Goal: Information Seeking & Learning: Learn about a topic

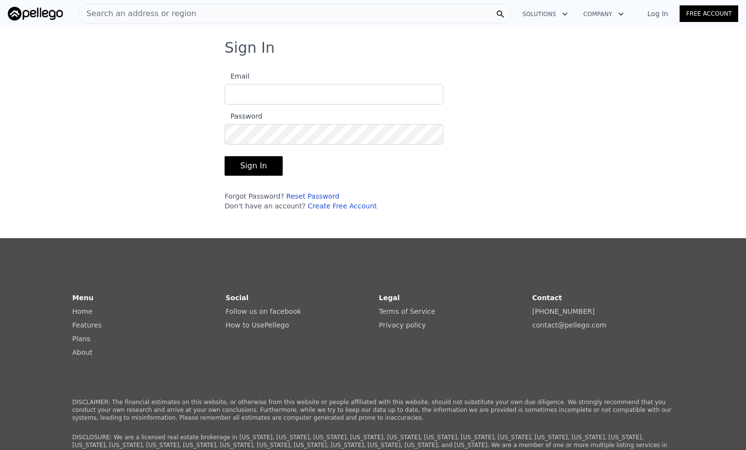
click at [282, 95] on input "Email" at bounding box center [334, 94] width 219 height 21
type input "[EMAIL_ADDRESS][DOMAIN_NAME]"
click at [335, 98] on input "[EMAIL_ADDRESS][DOMAIN_NAME]" at bounding box center [334, 94] width 219 height 21
drag, startPoint x: 327, startPoint y: 97, endPoint x: 69, endPoint y: 96, distance: 257.8
click at [70, 96] on div "Sign In Email [EMAIL_ADDRESS][DOMAIN_NAME] Password Sign In Forgot Password? Re…" at bounding box center [373, 129] width 746 height 180
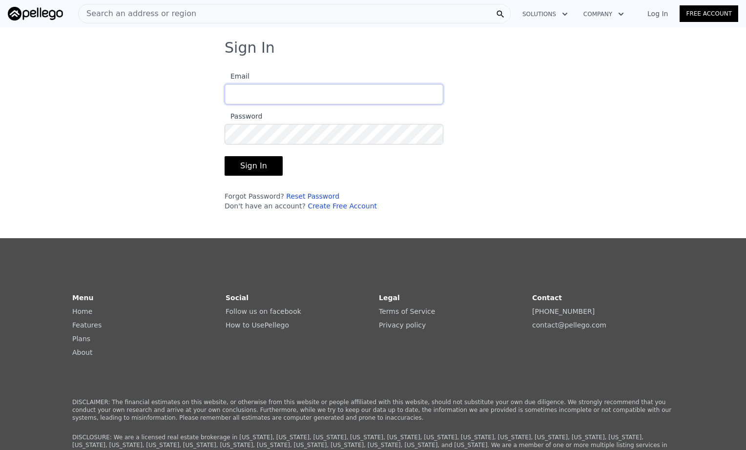
click at [259, 89] on input "Email" at bounding box center [334, 94] width 219 height 21
type input "[PERSON_NAME][EMAIL_ADDRESS][DOMAIN_NAME]"
click at [225, 156] on button "Sign In" at bounding box center [254, 166] width 58 height 20
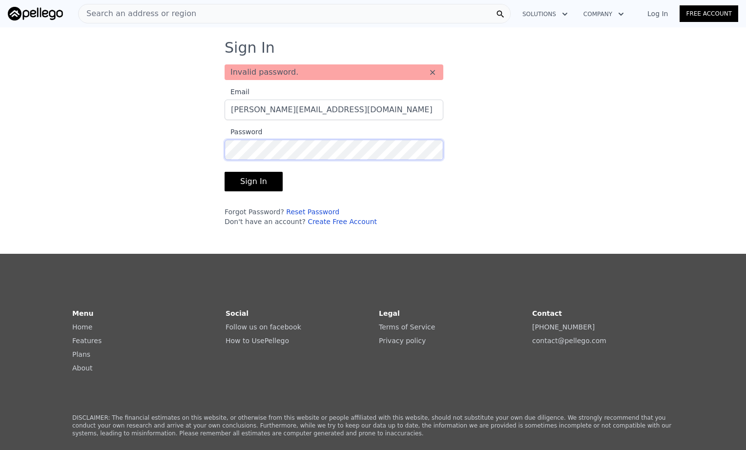
click at [131, 151] on div "Sign In Invalid password. × Email [PERSON_NAME][EMAIL_ADDRESS][DOMAIN_NAME] Pas…" at bounding box center [373, 136] width 746 height 195
click at [249, 181] on button "Sign In" at bounding box center [254, 182] width 58 height 20
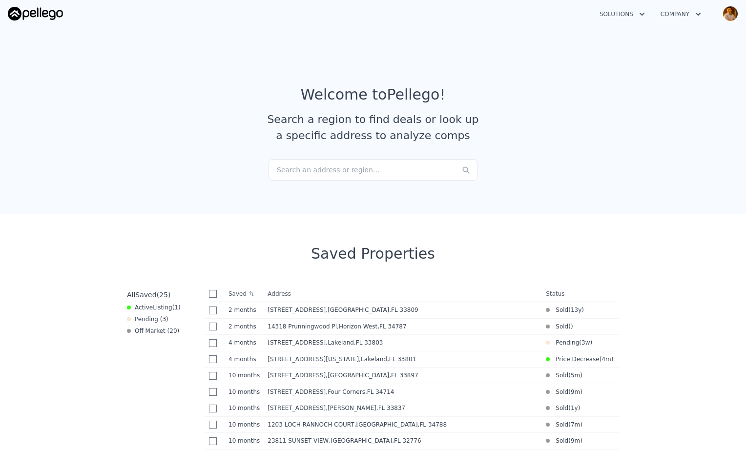
click at [605, 177] on section "Welcome to Pellego ! Search a region to find deals or look up a specific addres…" at bounding box center [373, 118] width 746 height 190
click at [347, 169] on div "Search an address or region..." at bounding box center [373, 169] width 209 height 21
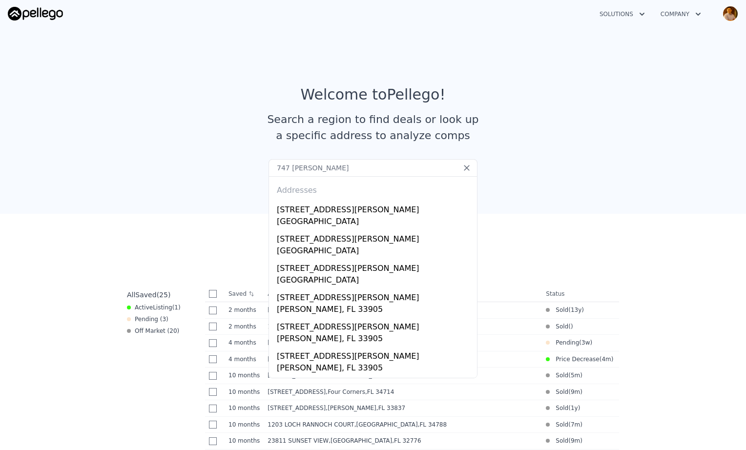
type input "747 [PERSON_NAME]"
click at [348, 213] on div "[STREET_ADDRESS][PERSON_NAME]" at bounding box center [375, 208] width 196 height 16
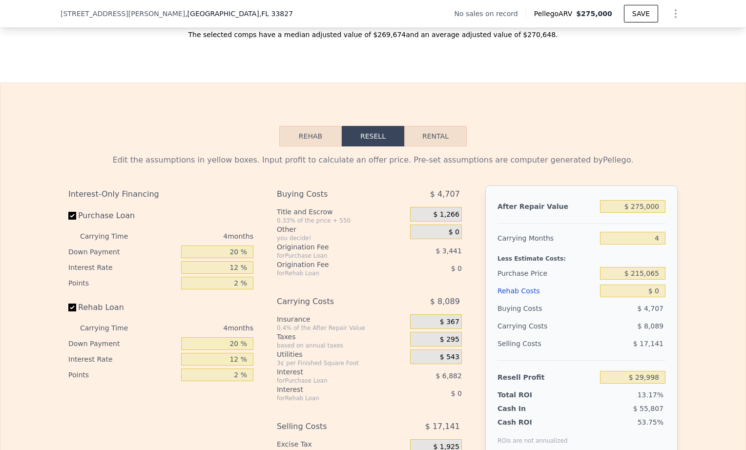
scroll to position [1266, 0]
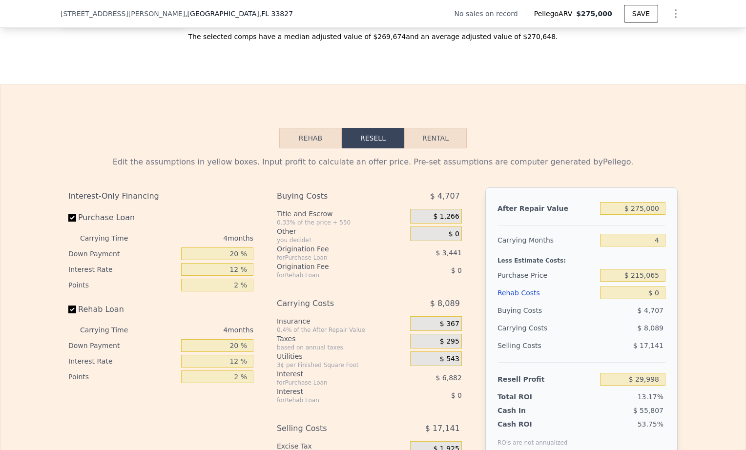
click at [314, 148] on button "Rehab" at bounding box center [310, 138] width 63 height 21
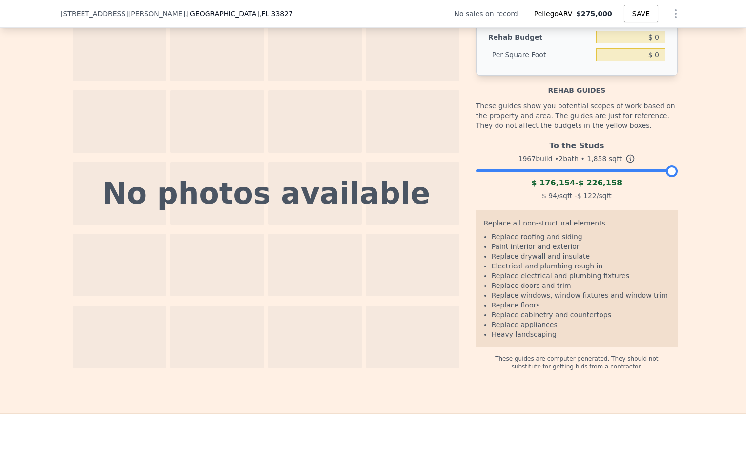
scroll to position [1450, 0]
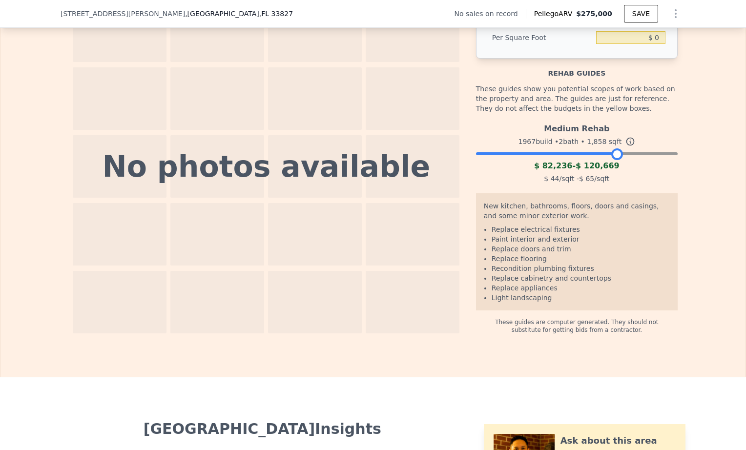
drag, startPoint x: 666, startPoint y: 166, endPoint x: 610, endPoint y: 164, distance: 55.7
click at [611, 160] on div at bounding box center [617, 154] width 12 height 12
click at [613, 160] on div at bounding box center [617, 154] width 12 height 12
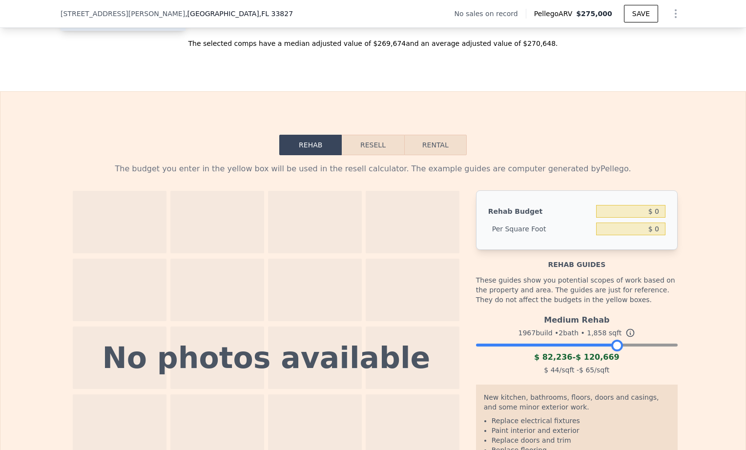
scroll to position [1206, 0]
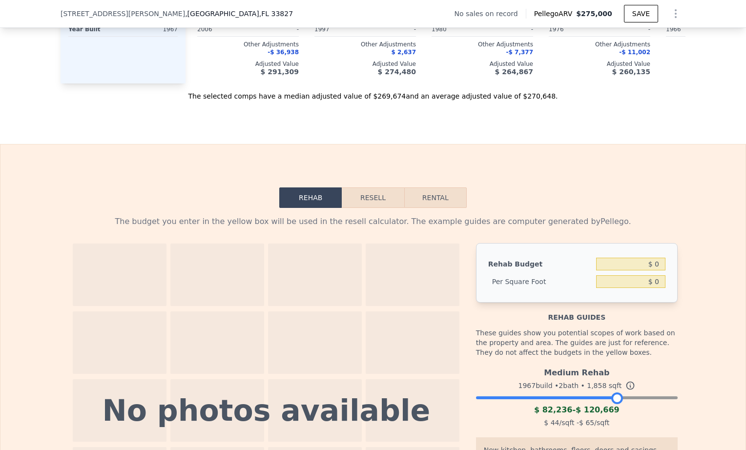
click at [374, 208] on button "Resell" at bounding box center [373, 198] width 62 height 21
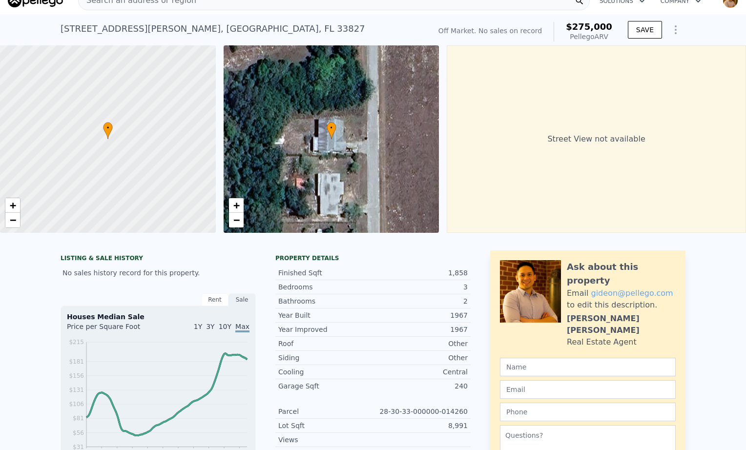
scroll to position [0, 0]
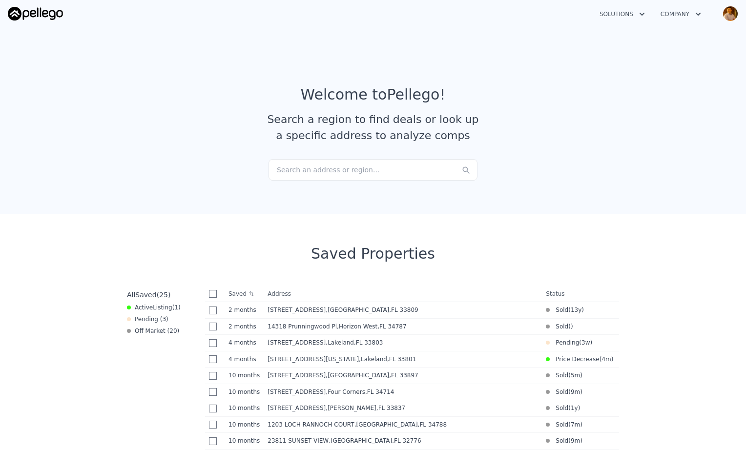
click at [395, 168] on div "Search an address or region..." at bounding box center [373, 169] width 209 height 21
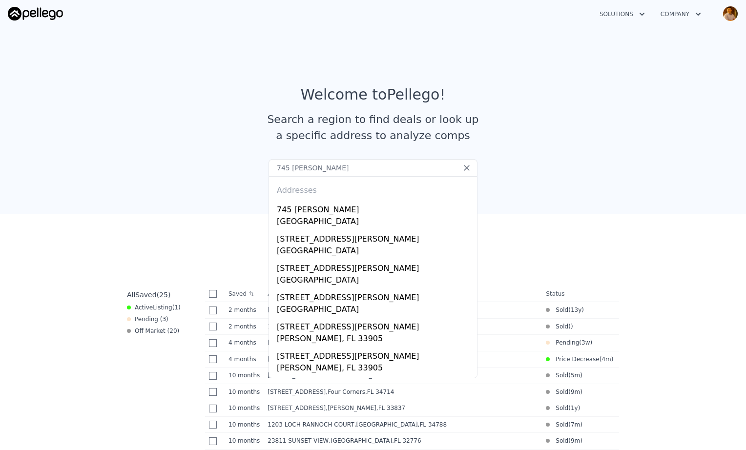
type input "745 [PERSON_NAME]"
click at [345, 213] on div "745 [PERSON_NAME]" at bounding box center [375, 208] width 196 height 16
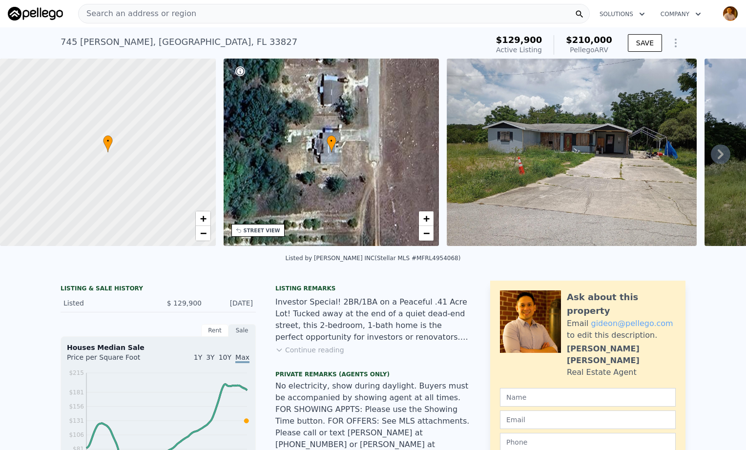
click at [556, 132] on img at bounding box center [572, 153] width 250 height 188
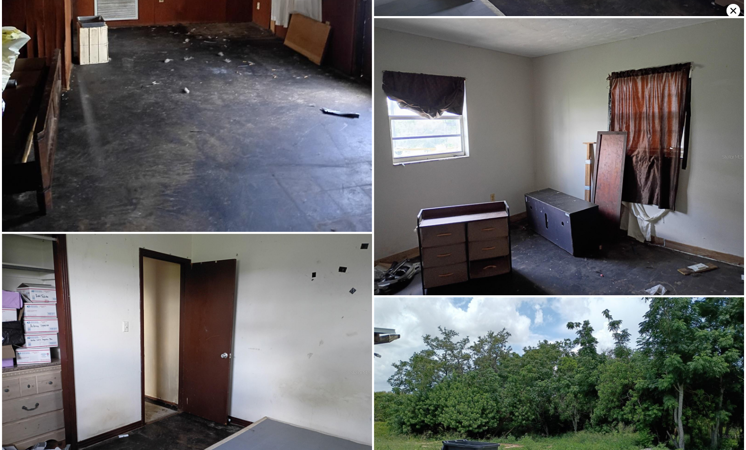
scroll to position [1811, 0]
click at [731, 12] on icon at bounding box center [734, 11] width 6 height 6
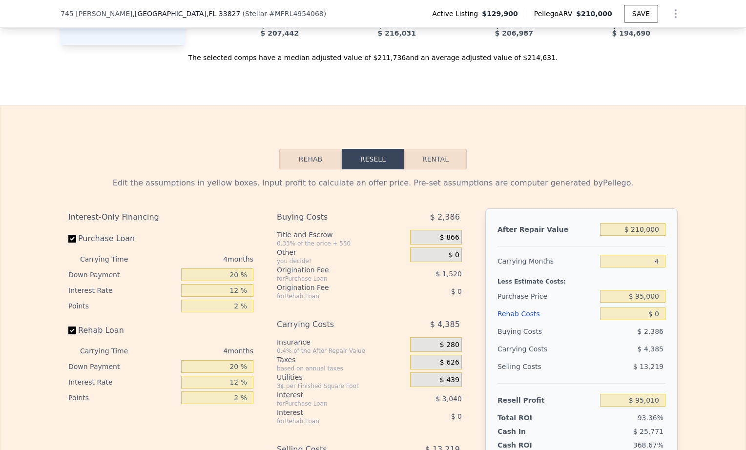
scroll to position [1559, 0]
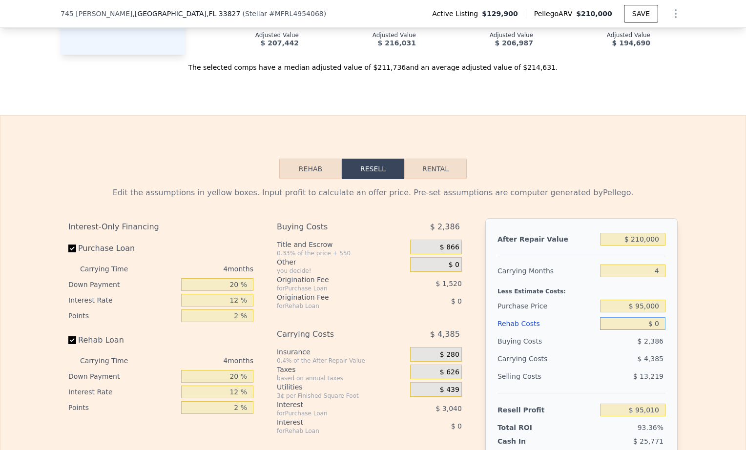
drag, startPoint x: 642, startPoint y: 303, endPoint x: 682, endPoint y: 296, distance: 40.6
click at [682, 296] on div "Edit the assumptions in yellow boxes. Input profit to calculate an offer price.…" at bounding box center [373, 360] width 625 height 363
click at [324, 159] on button "Rehab" at bounding box center [310, 169] width 63 height 21
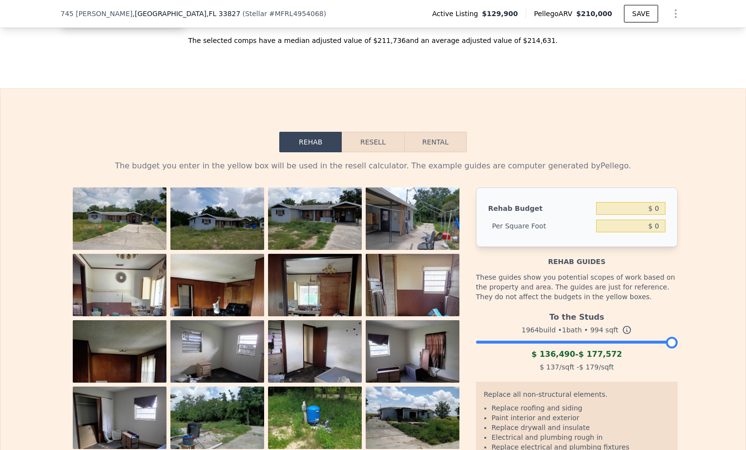
scroll to position [1656, 0]
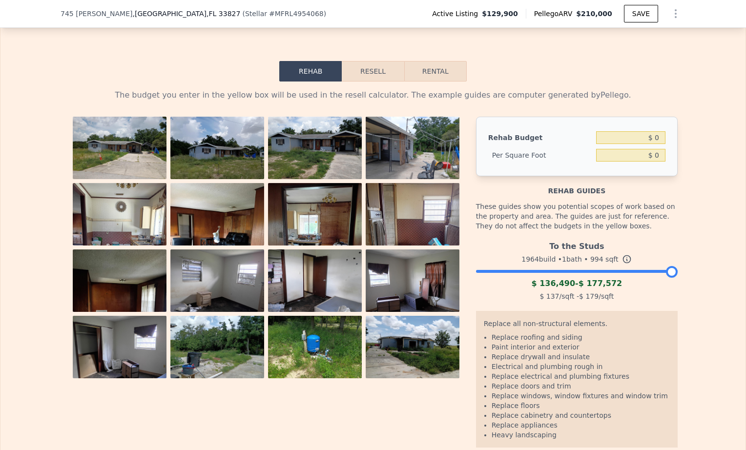
click at [376, 61] on button "Resell" at bounding box center [373, 71] width 62 height 21
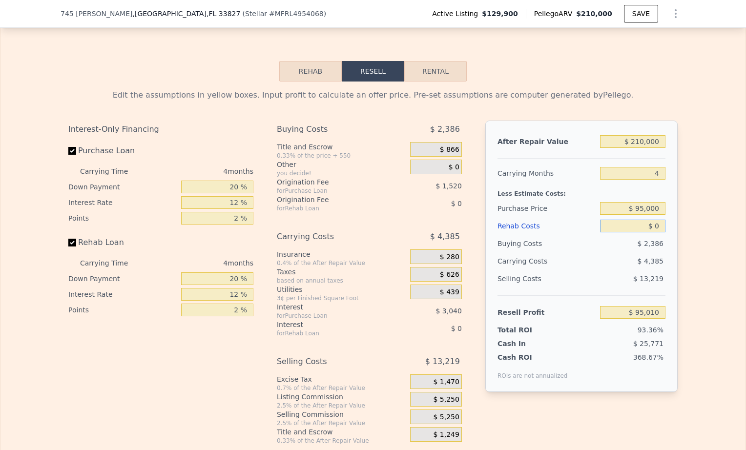
drag, startPoint x: 637, startPoint y: 202, endPoint x: 684, endPoint y: 201, distance: 47.4
click at [681, 201] on div "Edit the assumptions in yellow boxes. Input profit to calculate an offer price.…" at bounding box center [373, 263] width 625 height 363
type input "$ 125"
type input "$ 94,879"
type input "$ 12"
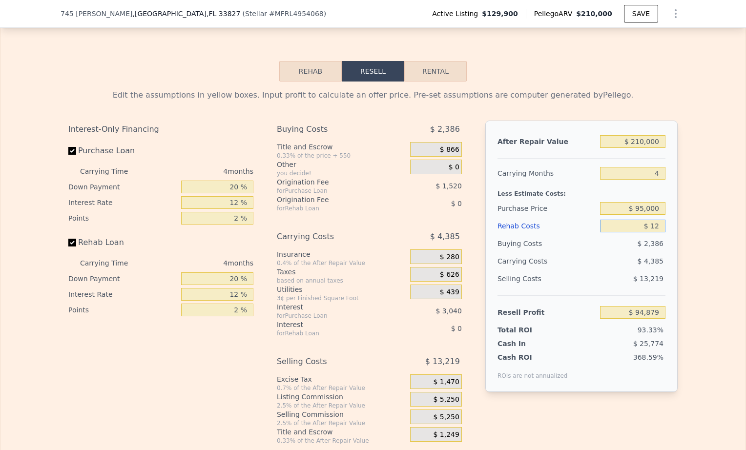
type input "$ 94,998"
type input "$ 1"
type input "$ 95,009"
type input "$ 1,501"
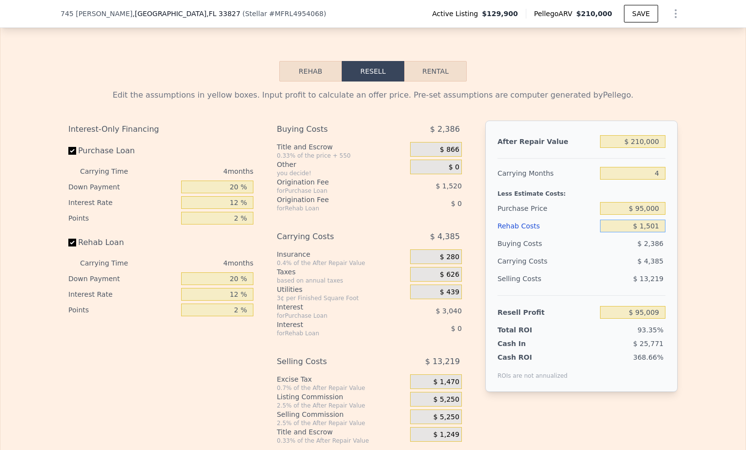
type input "$ 93,437"
type input "$ 15,001"
type input "$ 79,289"
type input "$ 150,001"
type input "-$ 62,191"
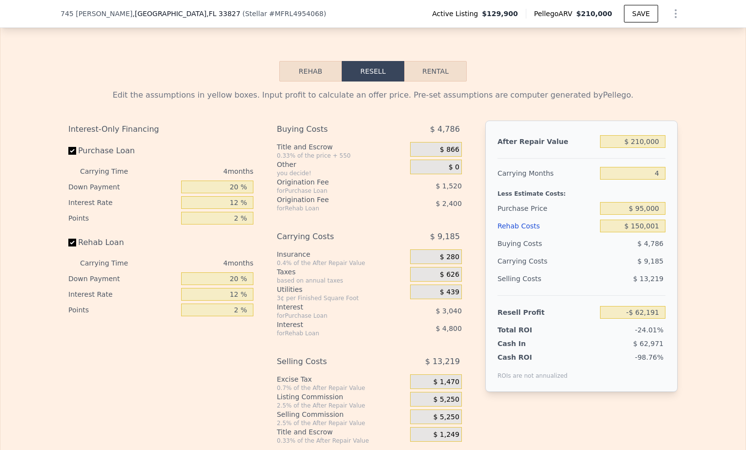
click at [679, 166] on div "Edit the assumptions in yellow boxes. Input profit to calculate an offer price.…" at bounding box center [373, 263] width 625 height 363
click at [640, 182] on div "Less Estimate Costs:" at bounding box center [582, 191] width 168 height 18
drag, startPoint x: 633, startPoint y: 319, endPoint x: 661, endPoint y: 317, distance: 27.4
click at [661, 339] on div "$ 62,971" at bounding box center [614, 344] width 103 height 10
drag, startPoint x: 661, startPoint y: 317, endPoint x: 684, endPoint y: 216, distance: 104.1
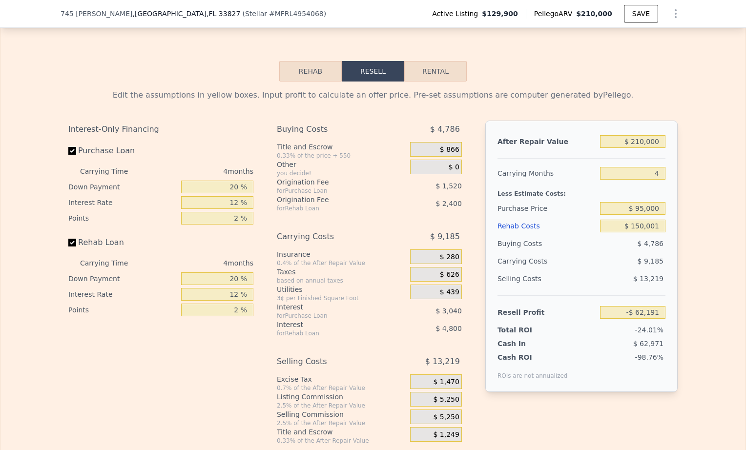
click at [684, 216] on div "Edit the assumptions in yellow boxes. Input profit to calculate an offer price.…" at bounding box center [372, 263] width 745 height 363
drag, startPoint x: 659, startPoint y: 199, endPoint x: 601, endPoint y: 201, distance: 57.7
click at [601, 220] on input "$ 150,001" at bounding box center [632, 226] width 65 height 13
type input "$ 100"
type input "$ 94,904"
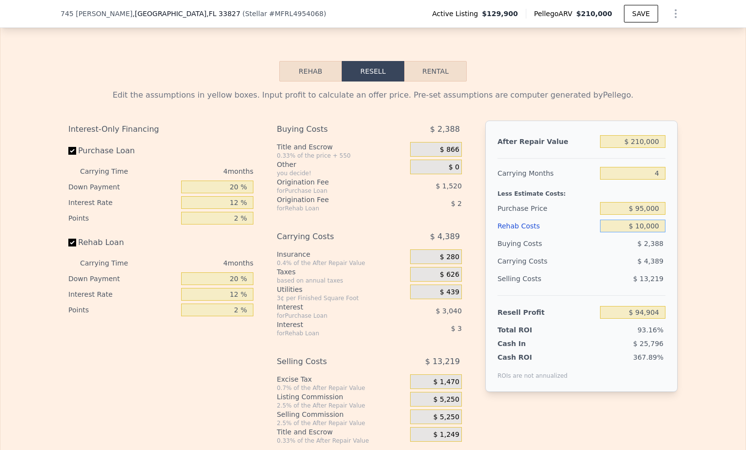
type input "$ 100,000"
type input "-$ 9,790"
type input "$ 100,000"
click at [565, 182] on div "Less Estimate Costs:" at bounding box center [582, 191] width 168 height 18
drag, startPoint x: 661, startPoint y: 187, endPoint x: 615, endPoint y: 184, distance: 45.5
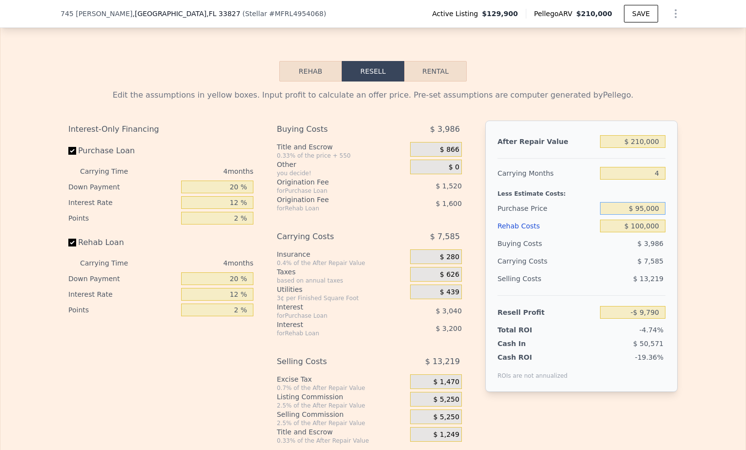
click at [615, 202] on input "$ 95,000" at bounding box center [632, 208] width 65 height 13
type input "$ 50,000"
click at [672, 182] on div "After Repair Value $ 210,000 Carrying Months 4 Less Estimate Costs: Purchase Pr…" at bounding box center [581, 257] width 192 height 272
type input "$ 37,519"
drag, startPoint x: 660, startPoint y: 182, endPoint x: 606, endPoint y: 181, distance: 53.7
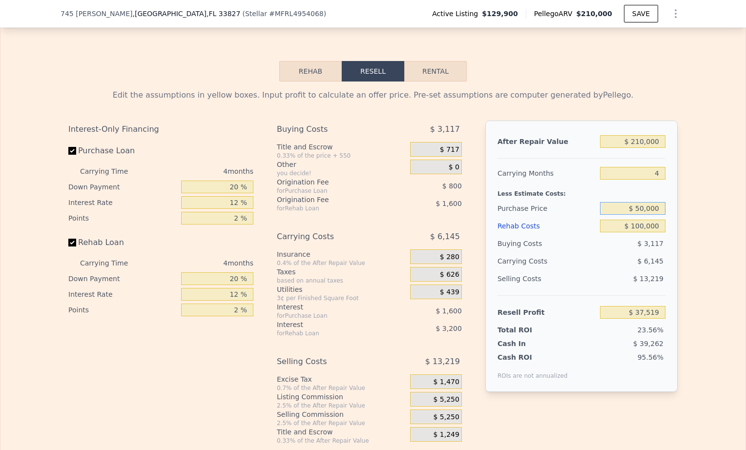
click at [606, 202] on input "$ 50,000" at bounding box center [632, 208] width 65 height 13
drag, startPoint x: 659, startPoint y: 202, endPoint x: 610, endPoint y: 204, distance: 48.4
click at [610, 220] on input "$ 100,000" at bounding box center [632, 226] width 65 height 13
type input "$ 150"
type input "$ 142,163"
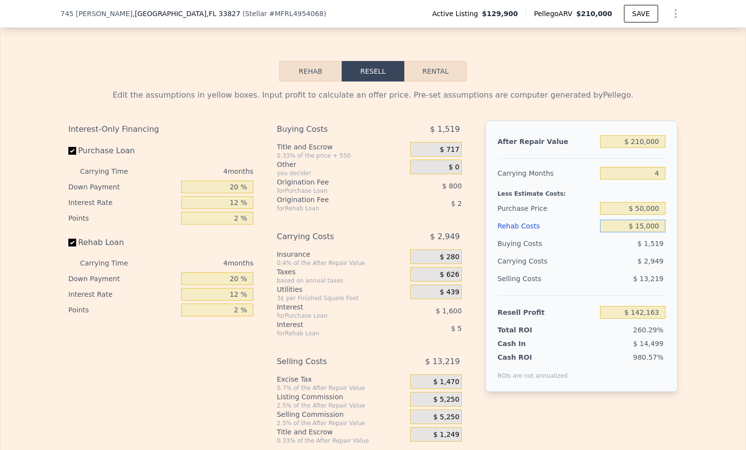
type input "$ 150,000"
type input "-$ 14,881"
drag, startPoint x: 632, startPoint y: 200, endPoint x: 600, endPoint y: 198, distance: 32.3
click at [600, 220] on input "$ 150,000" at bounding box center [632, 226] width 65 height 13
type input "$ 125"
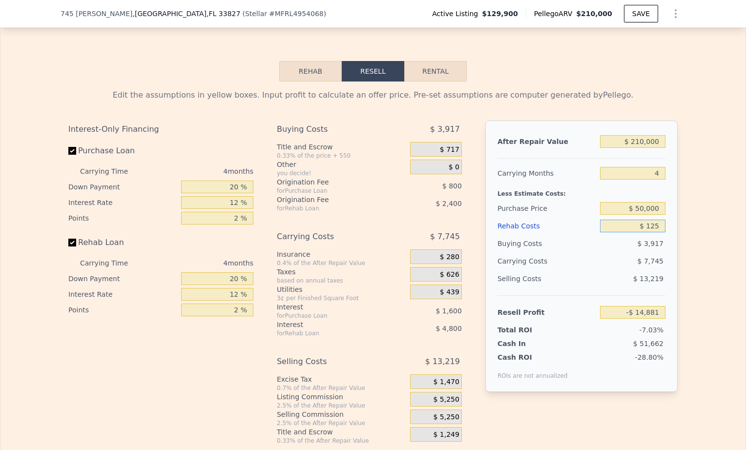
type input "$ 142,188"
type input "$ 125,000"
type input "$ 11,319"
click at [668, 229] on div "After Repair Value $ 210,000 Carrying Months 4 Less Estimate Costs: Purchase Pr…" at bounding box center [581, 257] width 192 height 272
drag, startPoint x: 658, startPoint y: 202, endPoint x: 615, endPoint y: 203, distance: 43.0
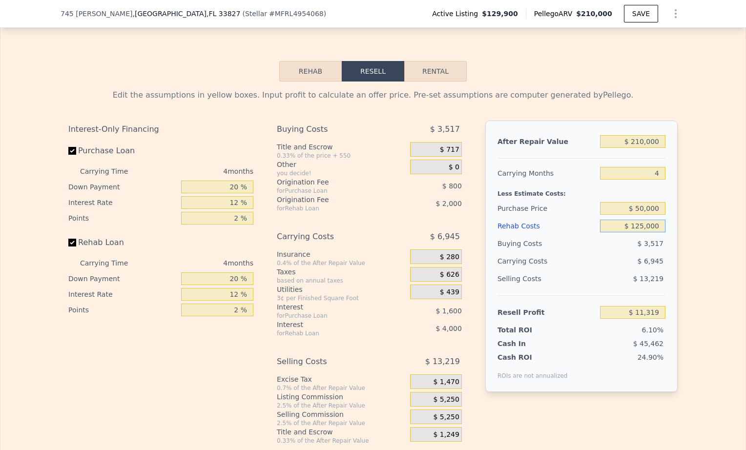
click at [615, 220] on input "$ 125,000" at bounding box center [632, 226] width 65 height 13
type input "$ 1"
type input "$ 142,318"
type input "$ 100"
type input "$ 142,213"
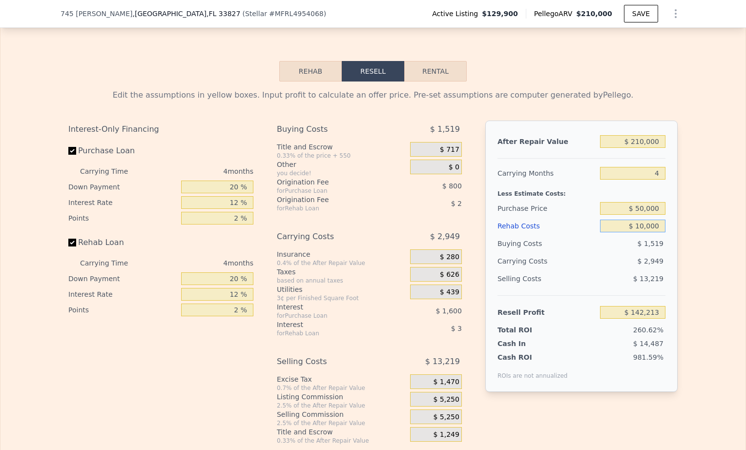
type input "$ 100,000"
type input "$ 37,519"
drag, startPoint x: 653, startPoint y: 203, endPoint x: 618, endPoint y: 198, distance: 36.0
click at [618, 220] on input "$ 100,000" at bounding box center [632, 226] width 65 height 13
type input "$ 115"
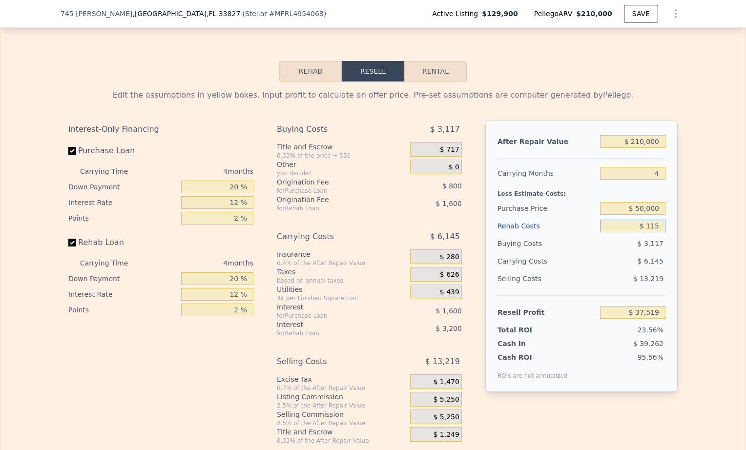
type input "$ 142,198"
type input "$ 115,000"
type input "$ 21,799"
type input "$ 11,500"
type input "$ 130,267"
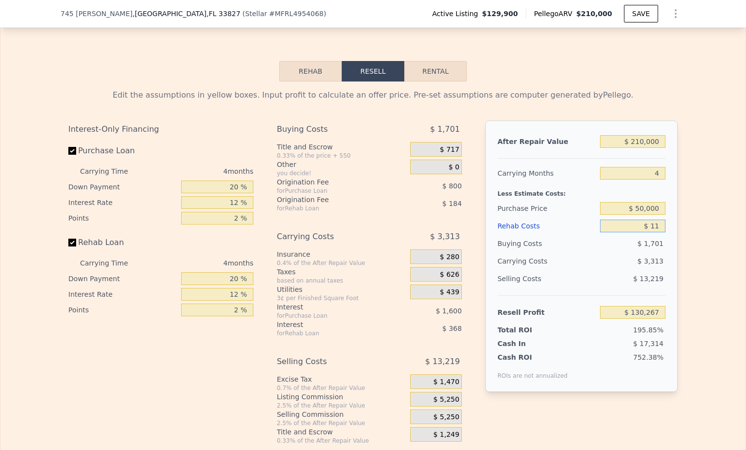
type input "$ 1"
type input "$ 142,318"
type input "$ 115"
type input "$ 142,198"
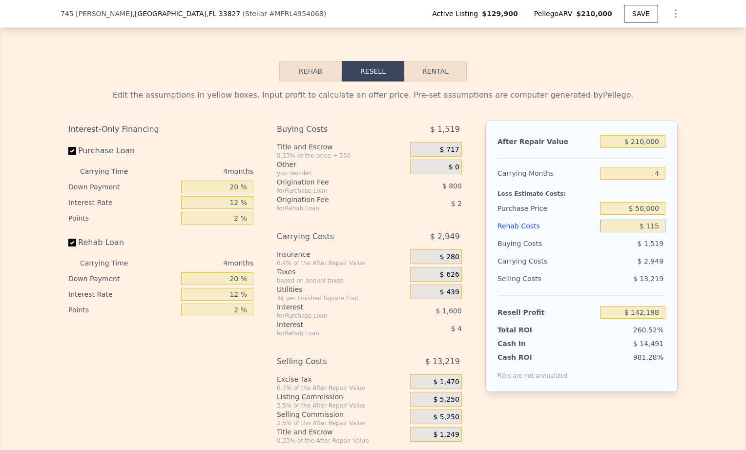
type input "$ 1,150"
type input "$ 141,115"
type input "$ 115,000"
type input "$ 21,799"
type input "$ 11,500"
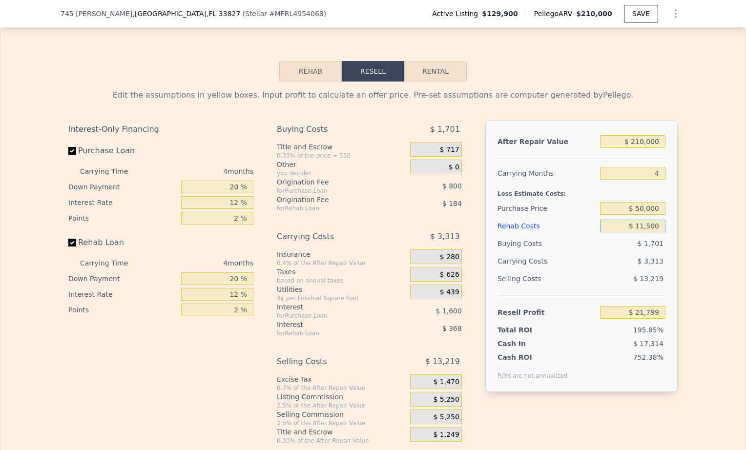
type input "$ 130,267"
type input "$ 1"
type input "$ 142,318"
type input "$ 11"
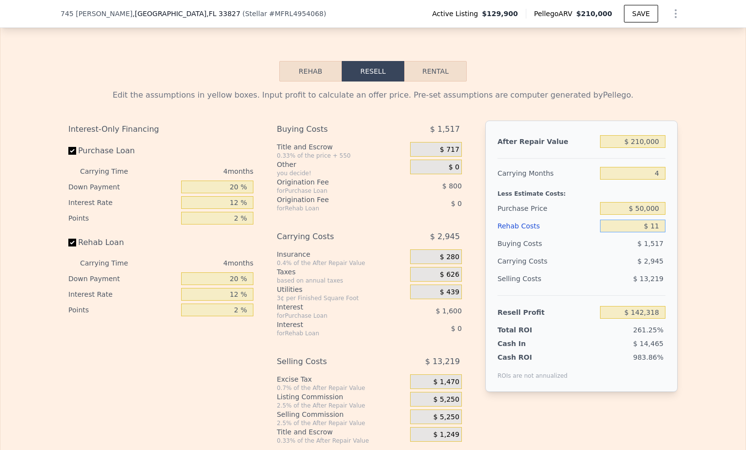
type input "$ 142,308"
type input "$ 110"
type input "$ 142,203"
type input "$ 110,000"
type input "$ 27,039"
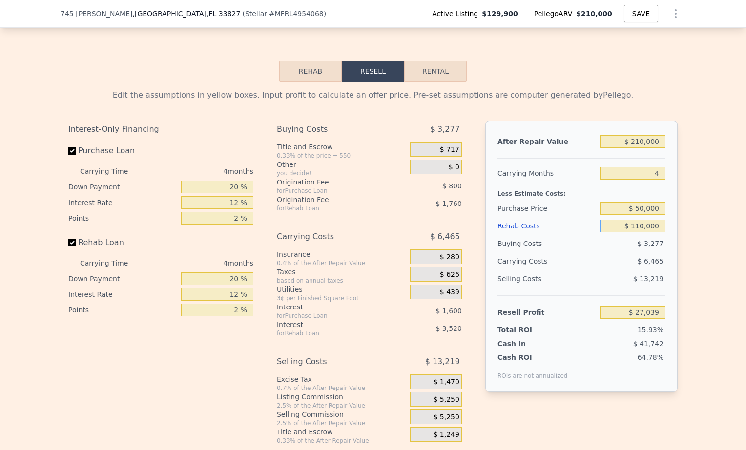
type input "$ 11,000"
type input "$ 130,791"
type input "$ 1"
type input "$ 142,318"
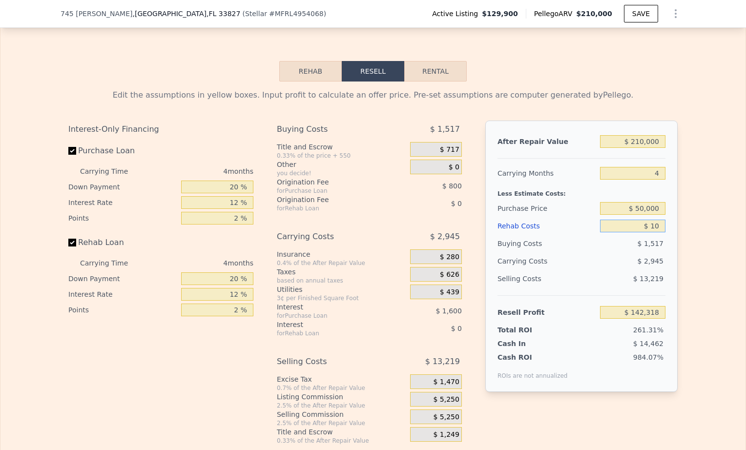
type input "$ 105"
type input "$ 142,208"
type input "$ 10,500"
type input "$ 131,315"
type input "$ 105,000"
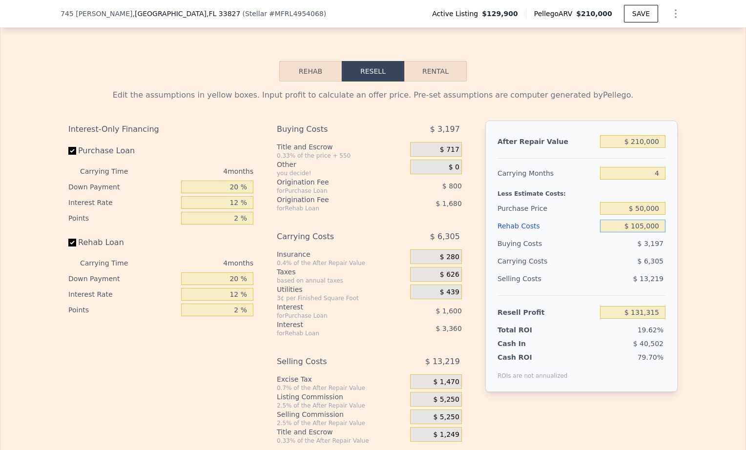
type input "$ 32,279"
type input "$ 105,000"
click at [665, 170] on div "After Repair Value $ 210,000 Carrying Months 4 Less Estimate Costs: Purchase Pr…" at bounding box center [581, 257] width 192 height 272
click at [654, 167] on input "4" at bounding box center [632, 173] width 65 height 13
type input "46"
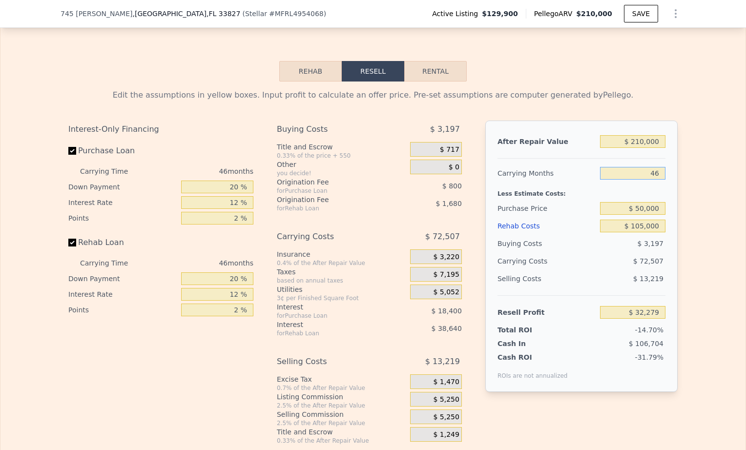
type input "-$ 33,923"
type input "4"
type input "$ 32,279"
type input "64"
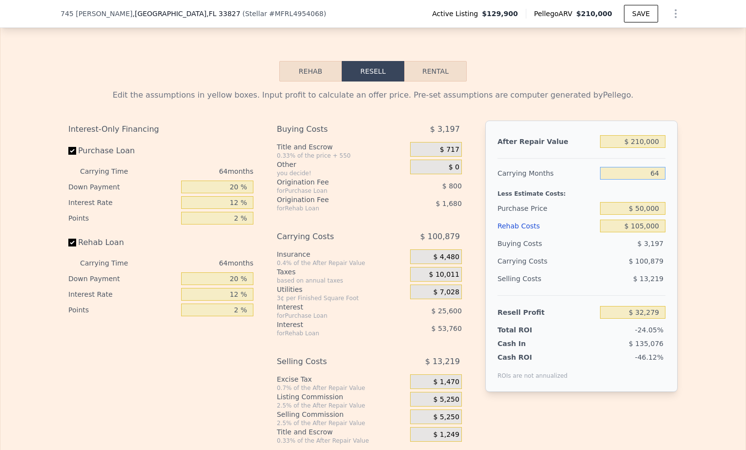
type input "-$ 62,295"
type input "6"
type input "$ 29,126"
type input "6"
click at [656, 182] on div "Less Estimate Costs:" at bounding box center [582, 191] width 168 height 18
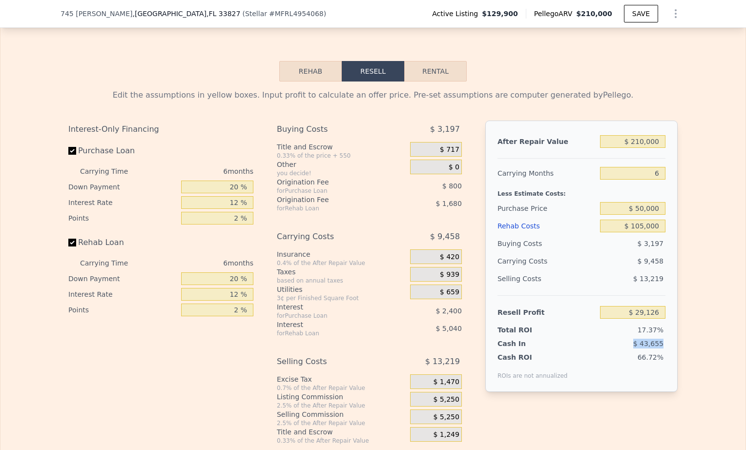
drag, startPoint x: 634, startPoint y: 319, endPoint x: 662, endPoint y: 319, distance: 27.3
click at [662, 339] on div "$ 43,655" at bounding box center [614, 344] width 103 height 10
click at [674, 22] on button "Show Options" at bounding box center [676, 14] width 20 height 20
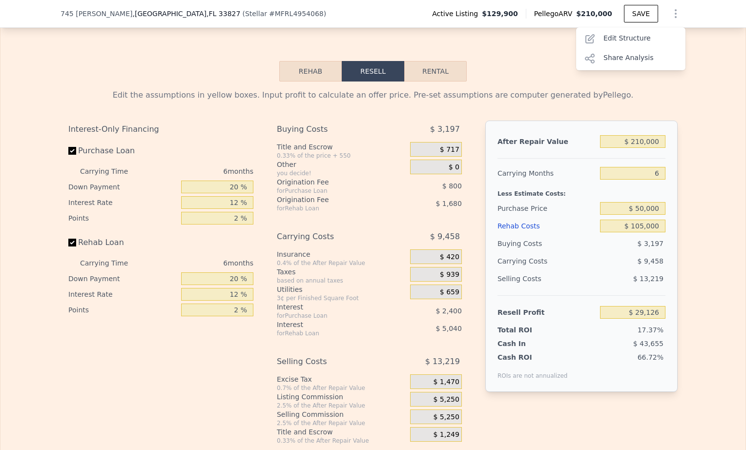
click at [691, 130] on div "Edit the assumptions in yellow boxes. Input profit to calculate an offer price.…" at bounding box center [372, 263] width 745 height 363
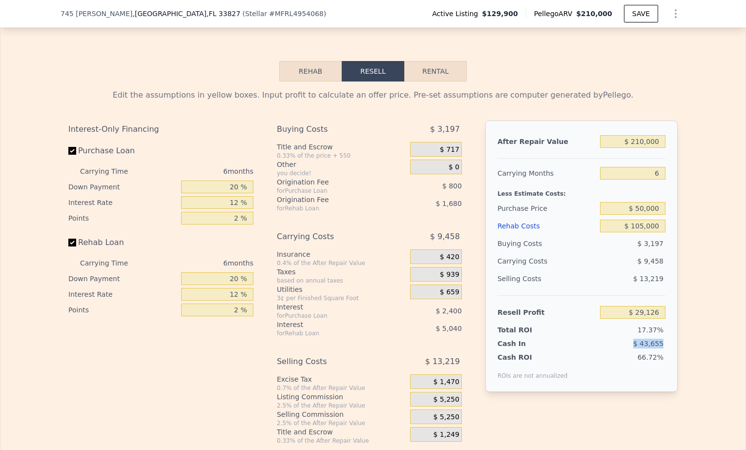
drag, startPoint x: 635, startPoint y: 319, endPoint x: 663, endPoint y: 318, distance: 27.9
click at [663, 318] on div "After Repair Value $ 210,000 Carrying Months 6 Less Estimate Costs: Purchase Pr…" at bounding box center [581, 257] width 192 height 272
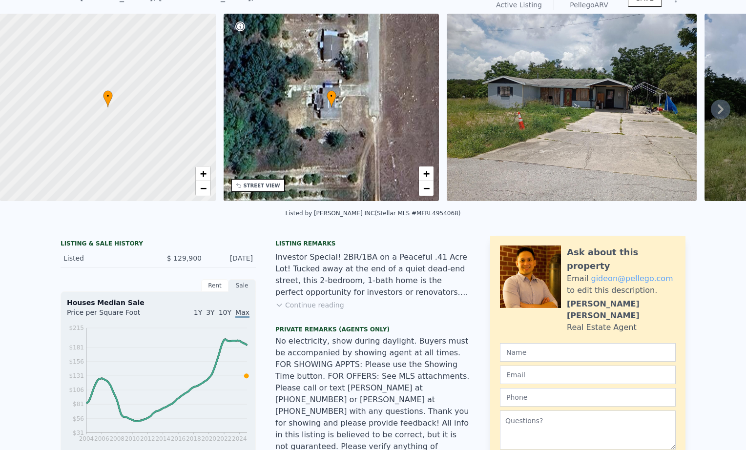
scroll to position [3, 0]
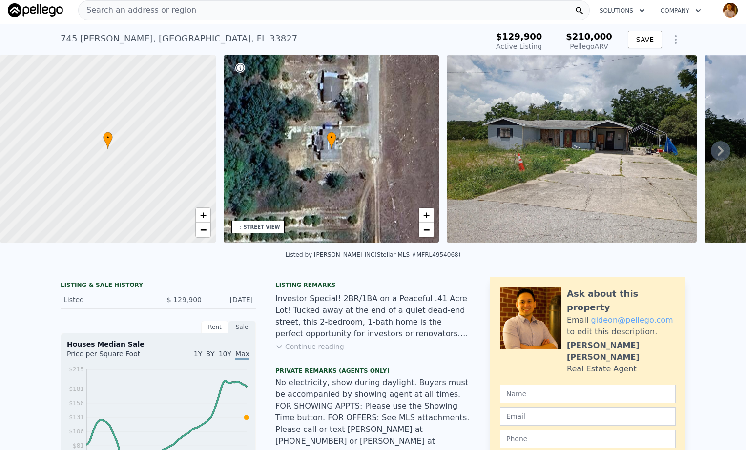
click at [718, 152] on icon at bounding box center [721, 151] width 6 height 10
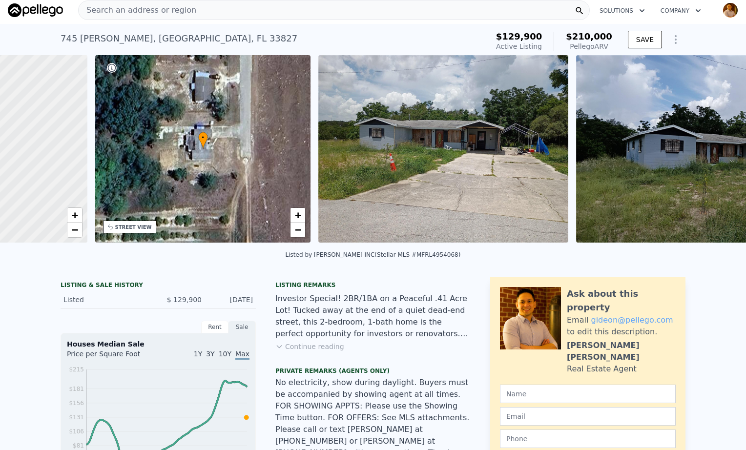
scroll to position [0, 227]
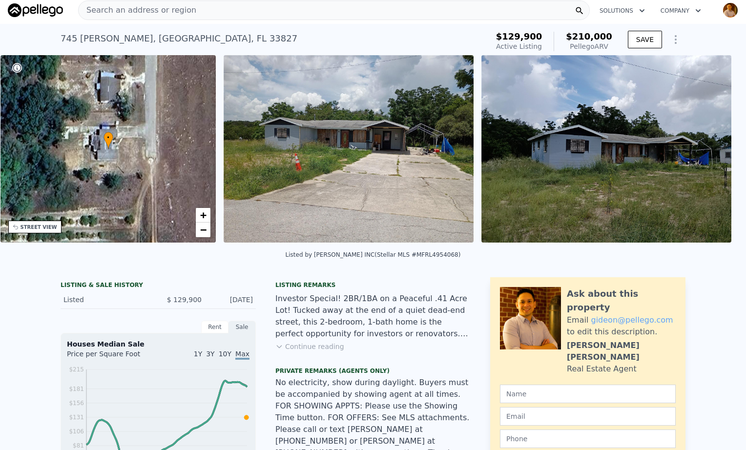
click at [390, 166] on img at bounding box center [349, 149] width 250 height 188
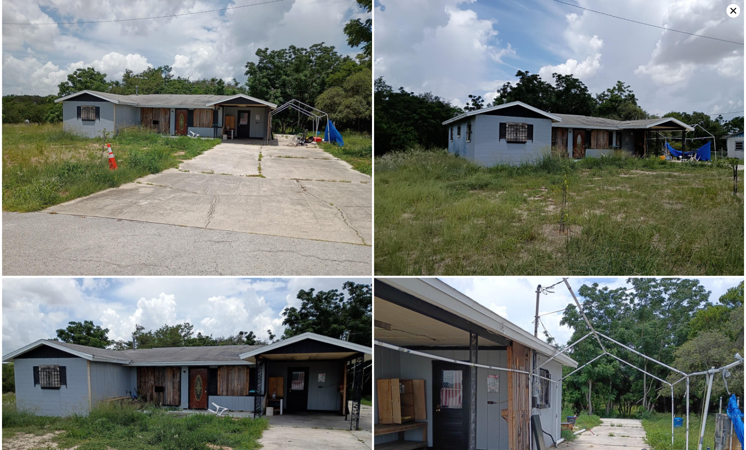
scroll to position [0, 0]
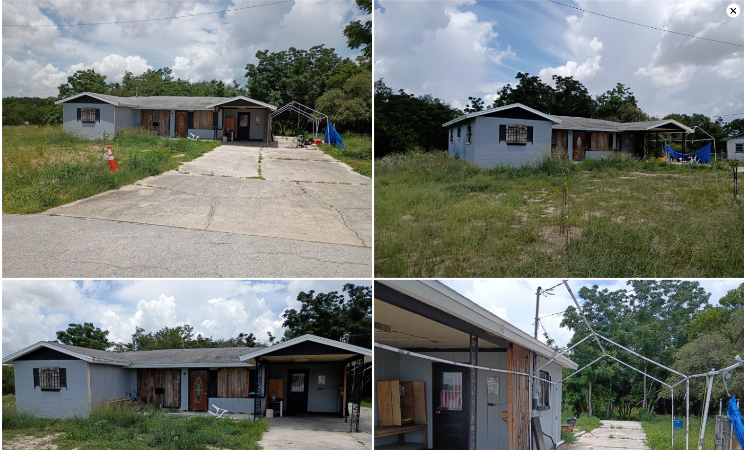
click at [733, 9] on icon at bounding box center [734, 11] width 14 height 14
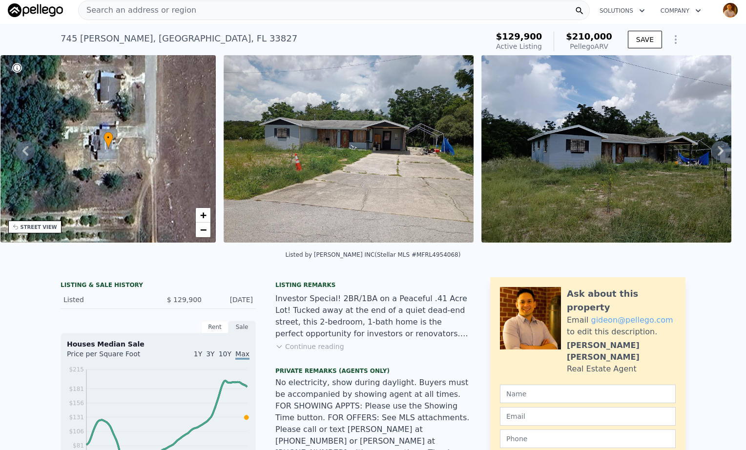
click at [711, 155] on icon at bounding box center [721, 151] width 20 height 20
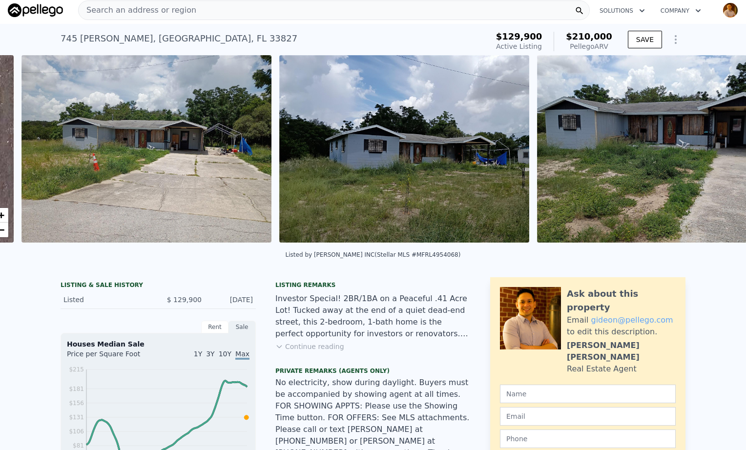
scroll to position [0, 447]
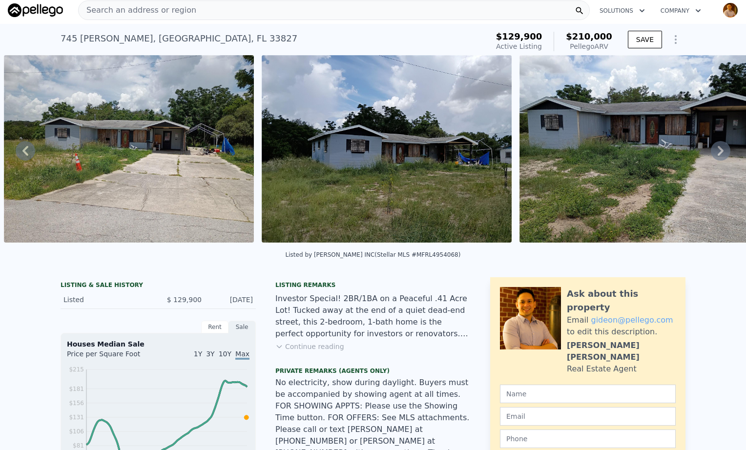
click at [718, 155] on icon at bounding box center [721, 151] width 6 height 10
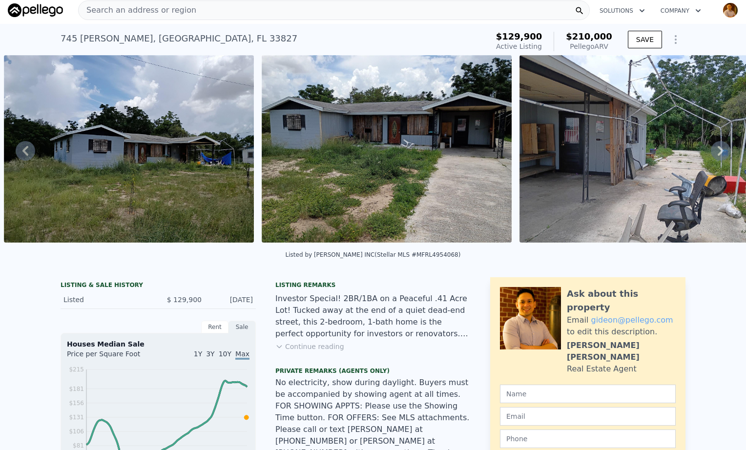
click at [718, 155] on icon at bounding box center [721, 151] width 6 height 10
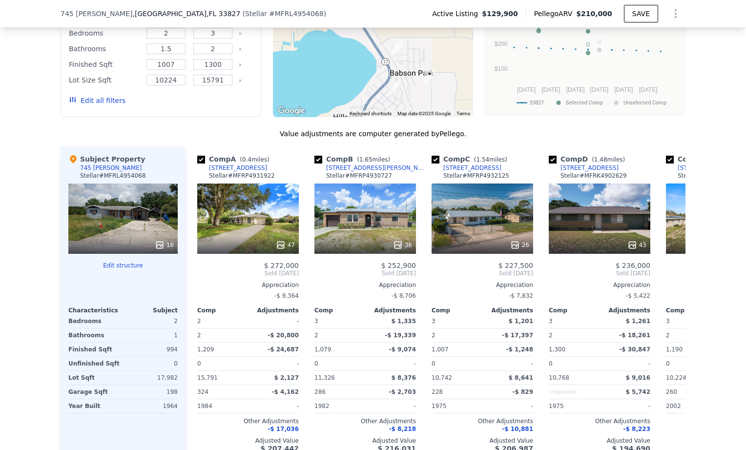
scroll to position [1168, 0]
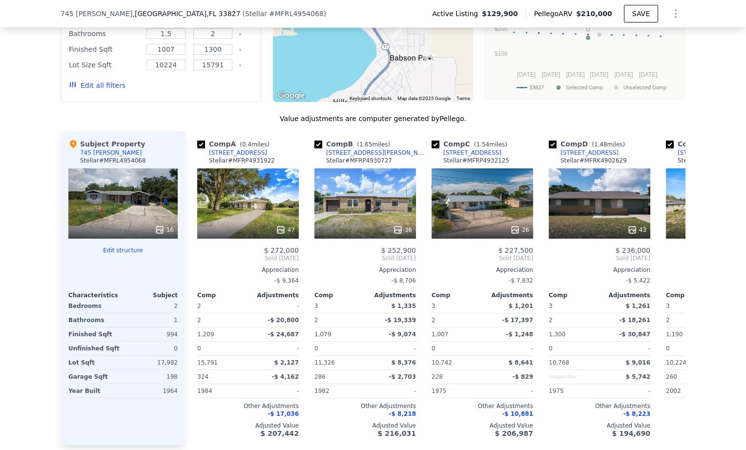
click at [251, 168] on div "47" at bounding box center [248, 203] width 102 height 70
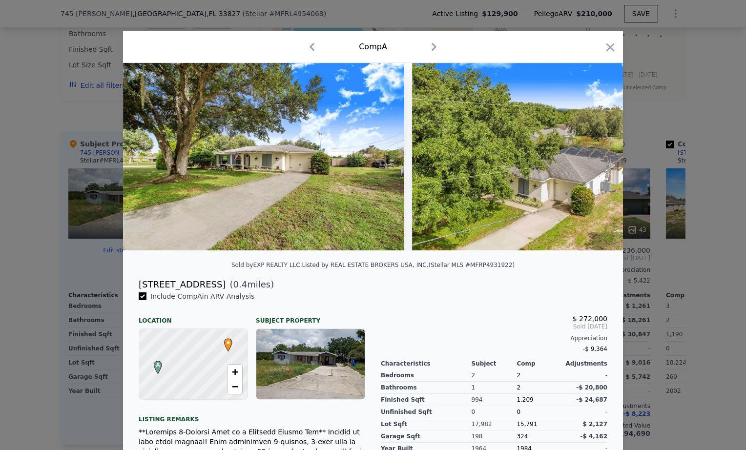
click at [596, 159] on icon at bounding box center [598, 157] width 6 height 10
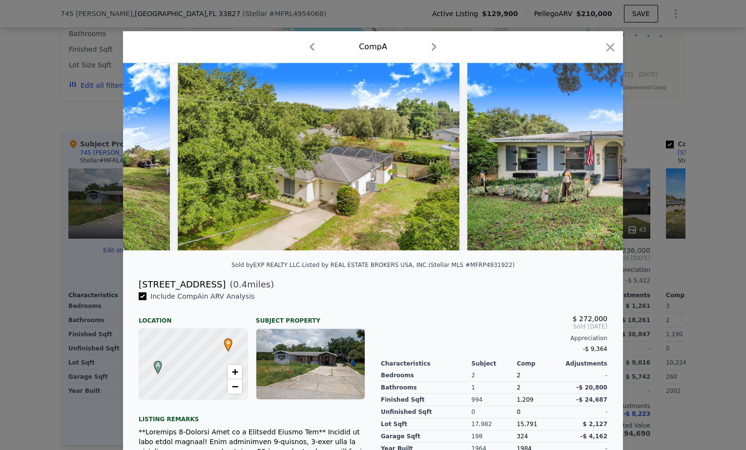
click at [596, 159] on icon at bounding box center [598, 157] width 6 height 10
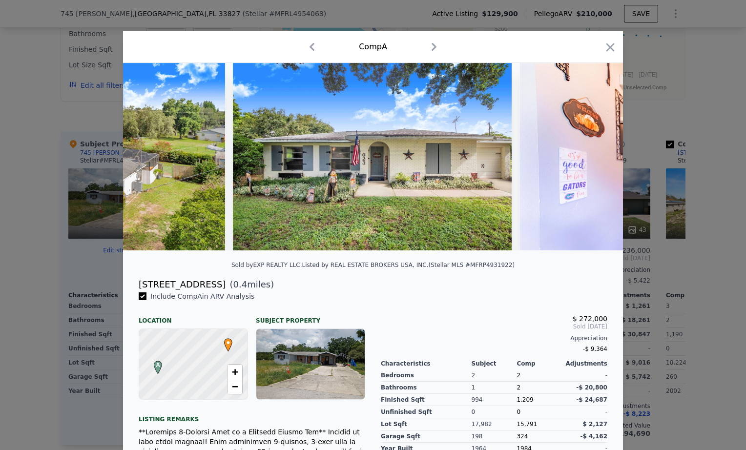
click at [596, 159] on icon at bounding box center [598, 157] width 6 height 10
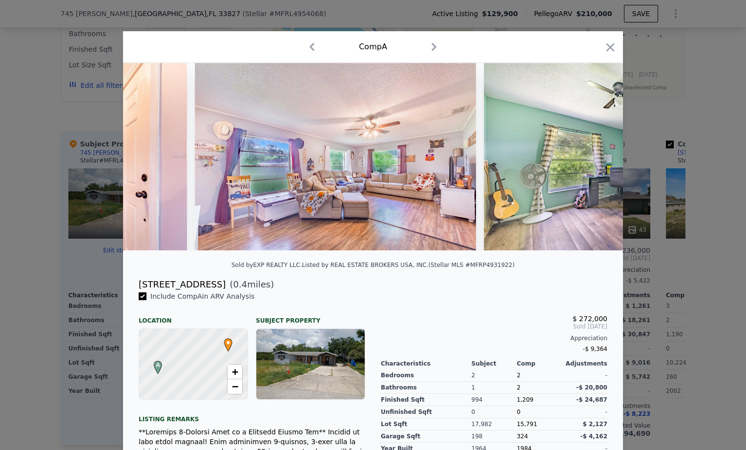
scroll to position [0, 1172]
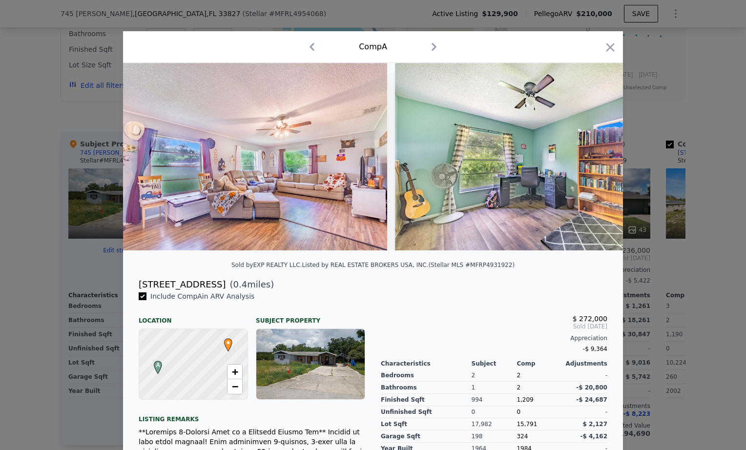
click at [596, 159] on img at bounding box center [535, 157] width 281 height 188
click at [606, 51] on icon "button" at bounding box center [611, 48] width 14 height 14
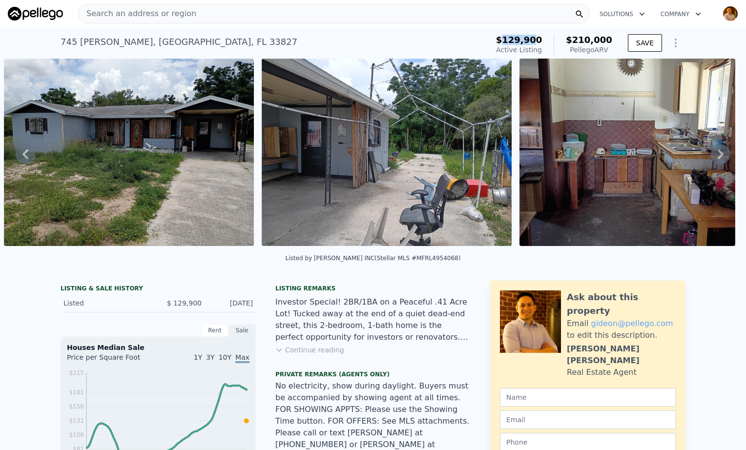
drag, startPoint x: 517, startPoint y: 42, endPoint x: 545, endPoint y: 42, distance: 28.3
click at [543, 42] on span "$129,900" at bounding box center [519, 40] width 46 height 10
click at [396, 140] on img at bounding box center [387, 153] width 250 height 188
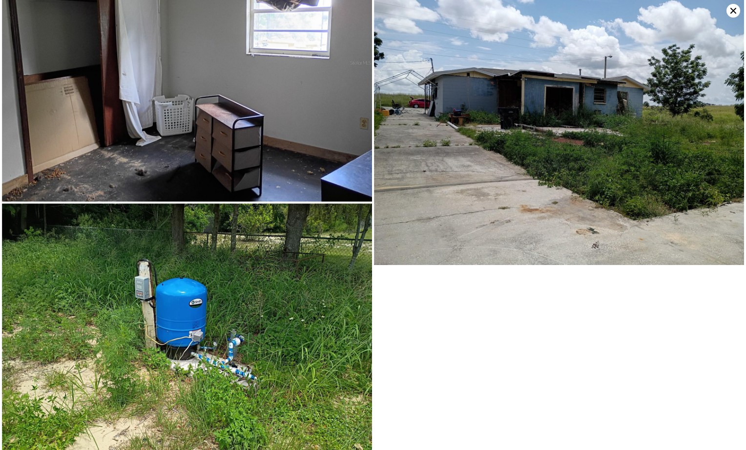
scroll to position [2403, 0]
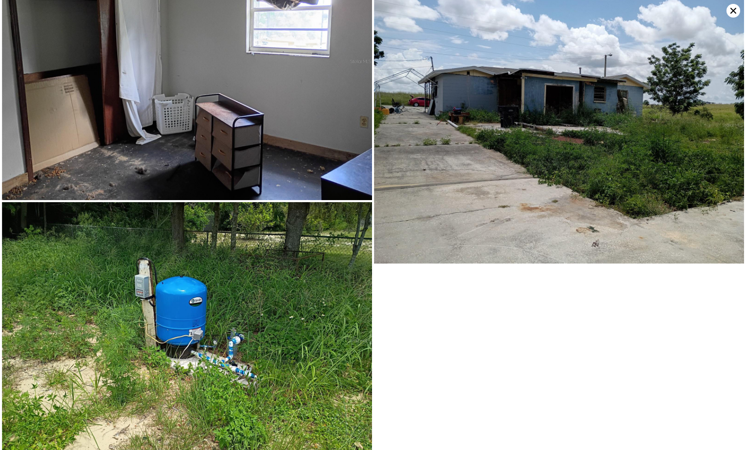
click at [730, 9] on icon at bounding box center [734, 11] width 14 height 14
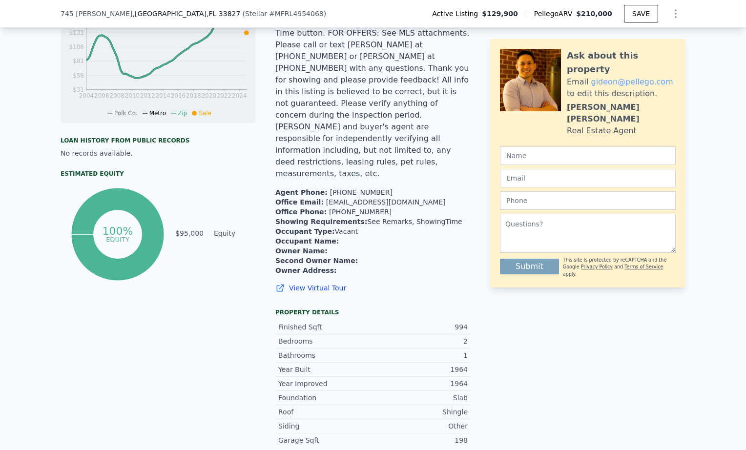
scroll to position [387, 0]
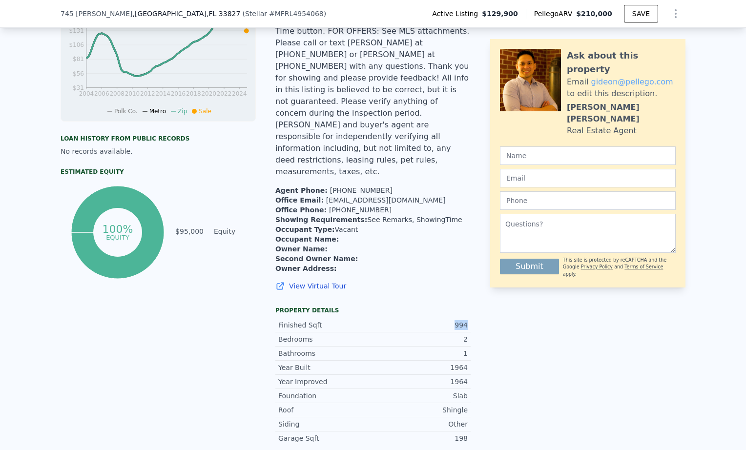
drag, startPoint x: 455, startPoint y: 294, endPoint x: 475, endPoint y: 296, distance: 20.6
click at [475, 296] on div "LISTING & SALE HISTORY Listed $ 129,900 [DATE] Rent Sale Rent over time Price p…" at bounding box center [373, 234] width 625 height 687
drag, startPoint x: 475, startPoint y: 296, endPoint x: 475, endPoint y: 309, distance: 13.2
click at [475, 309] on div "LISTING & SALE HISTORY Listed $ 129,900 [DATE] Rent Sale Rent over time Price p…" at bounding box center [373, 234] width 625 height 687
drag, startPoint x: 475, startPoint y: 309, endPoint x: 469, endPoint y: 325, distance: 17.1
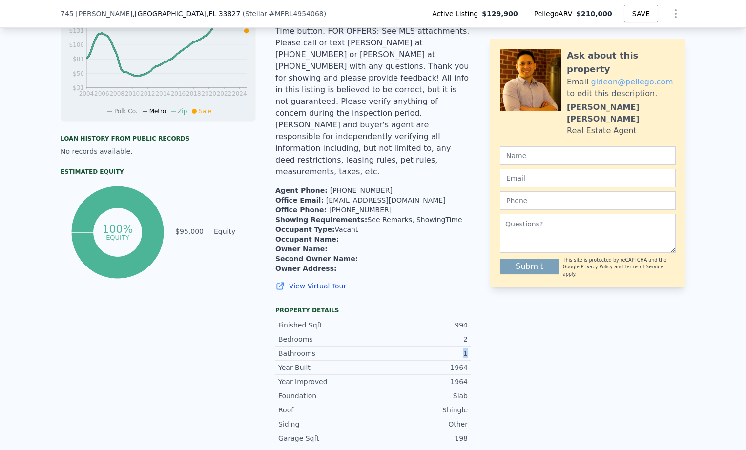
click at [469, 325] on div "LISTING & SALE HISTORY Listed $ 129,900 [DATE] Rent Sale Rent over time Price p…" at bounding box center [373, 234] width 625 height 687
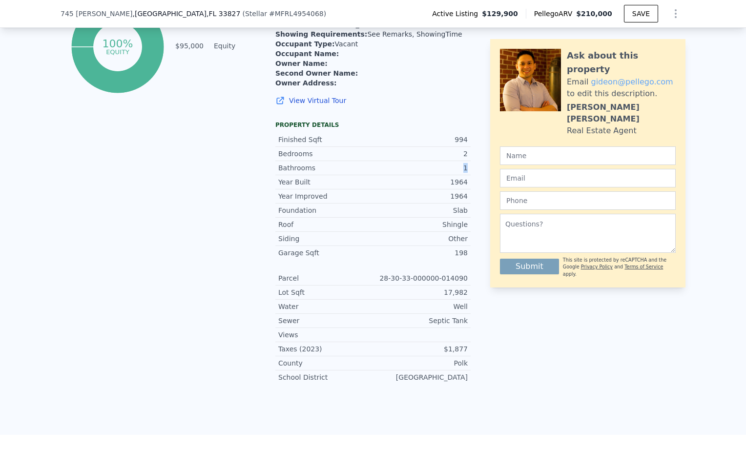
scroll to position [582, 0]
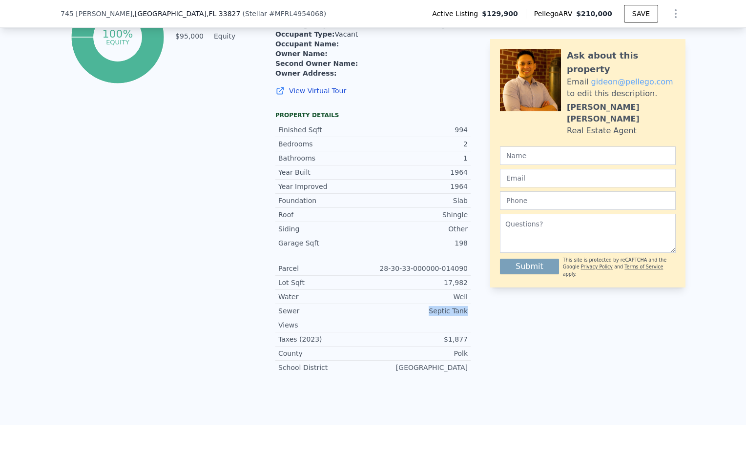
drag, startPoint x: 433, startPoint y: 280, endPoint x: 471, endPoint y: 277, distance: 38.2
click at [471, 277] on div "LISTING & SALE HISTORY Listed $ 129,900 [DATE] Rent Sale Rent over time Price p…" at bounding box center [373, 38] width 625 height 687
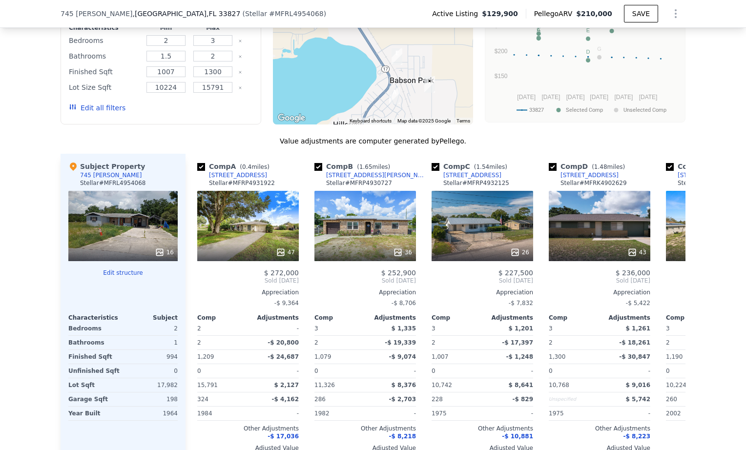
scroll to position [1168, 0]
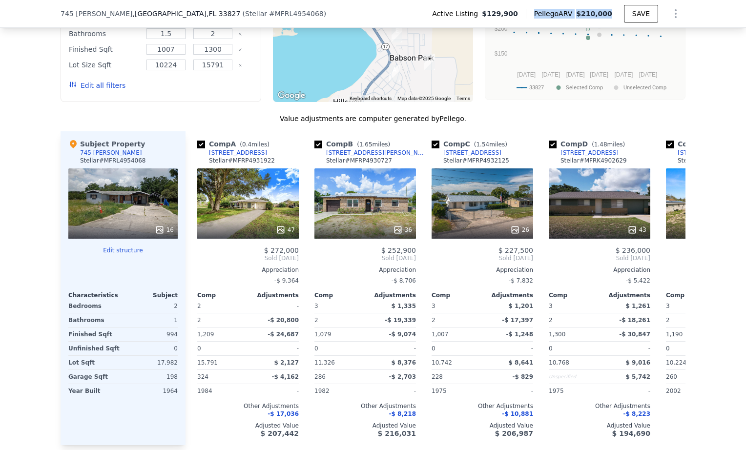
drag, startPoint x: 543, startPoint y: 12, endPoint x: 611, endPoint y: 11, distance: 67.9
click at [611, 11] on div "Pellego ARV $210,000" at bounding box center [573, 14] width 78 height 10
click at [252, 181] on div "47" at bounding box center [248, 203] width 102 height 70
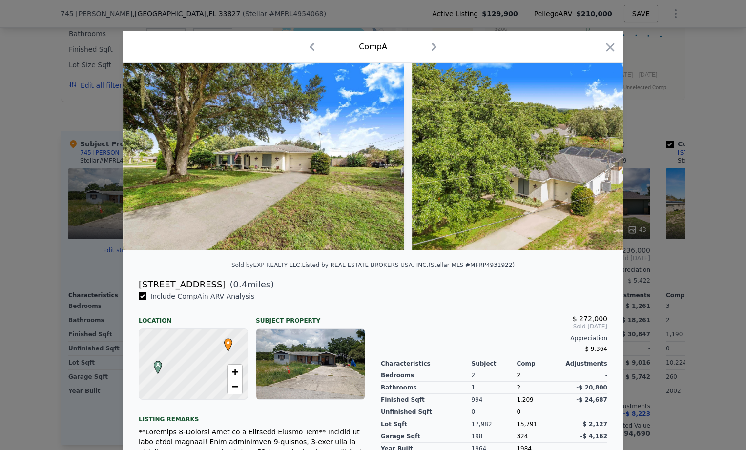
click at [598, 163] on icon at bounding box center [598, 157] width 20 height 20
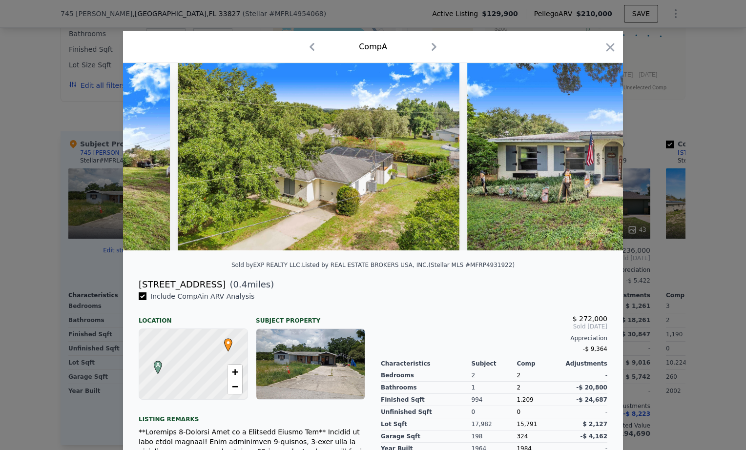
click at [598, 163] on icon at bounding box center [598, 157] width 20 height 20
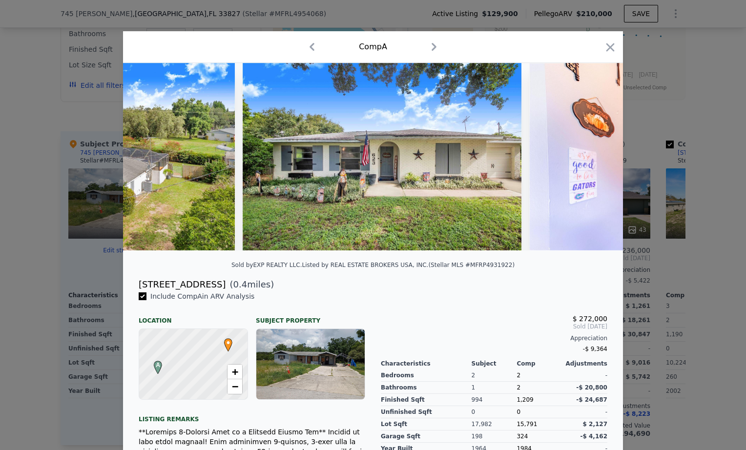
scroll to position [0, 469]
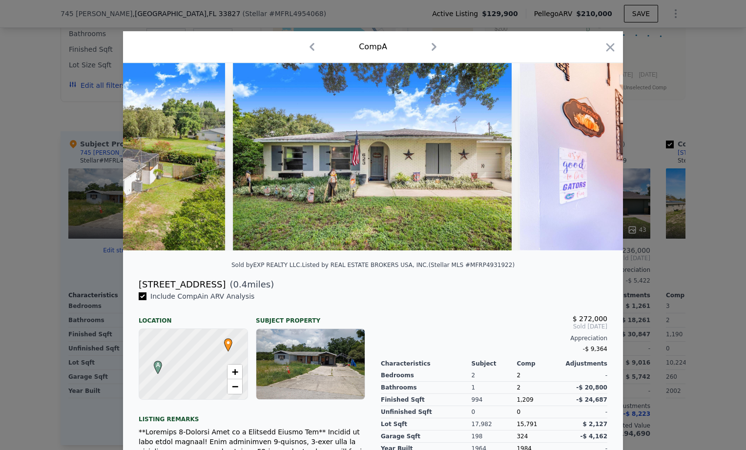
click at [590, 157] on icon at bounding box center [598, 157] width 20 height 20
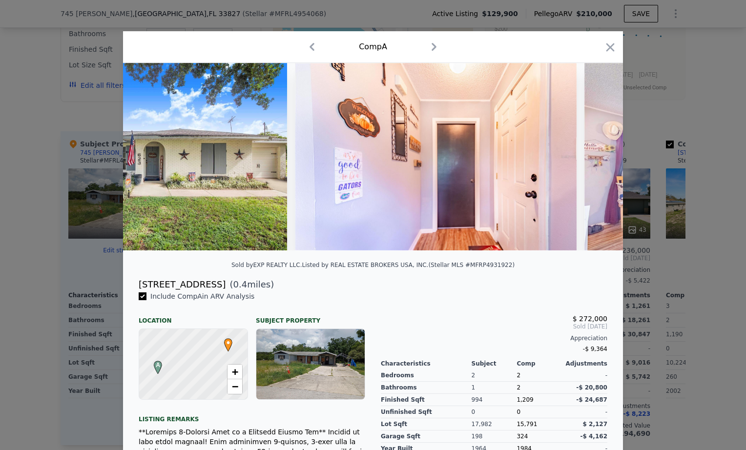
scroll to position [0, 703]
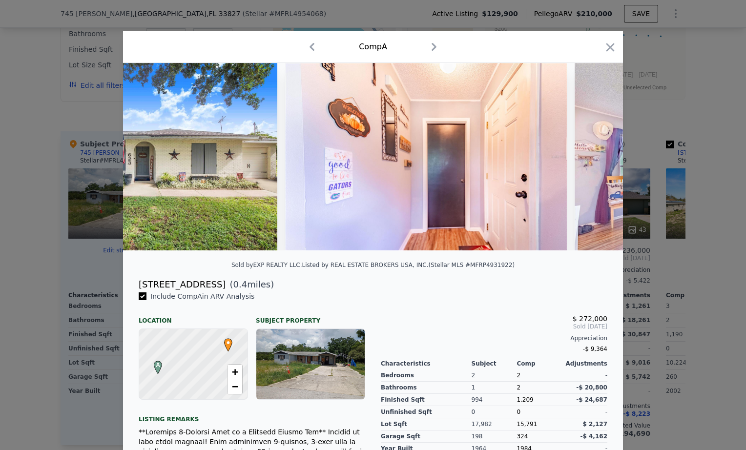
click at [595, 157] on icon at bounding box center [598, 157] width 6 height 10
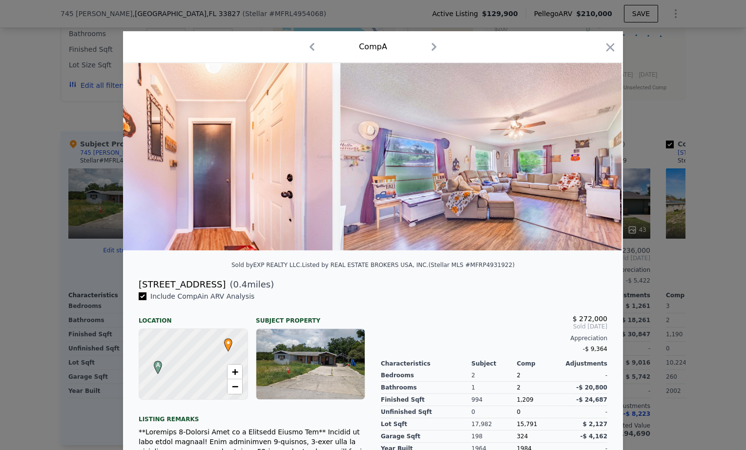
click at [595, 157] on icon at bounding box center [598, 157] width 6 height 10
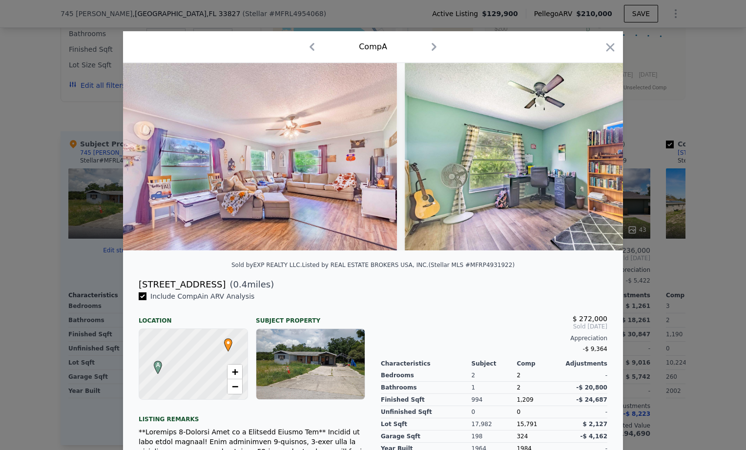
scroll to position [0, 1172]
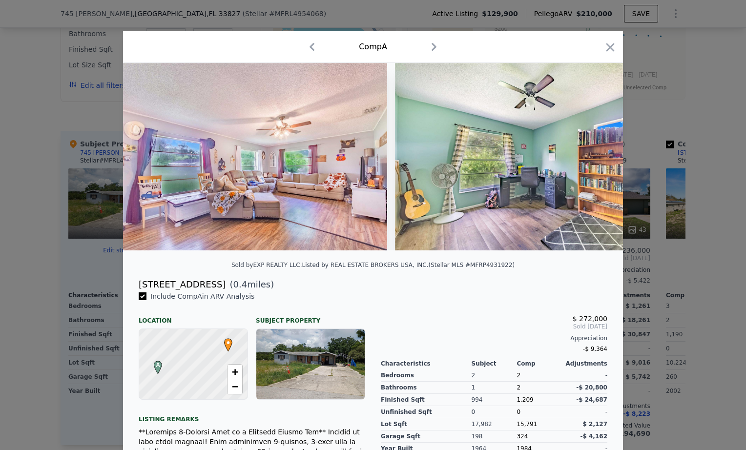
click at [595, 157] on icon at bounding box center [598, 157] width 20 height 20
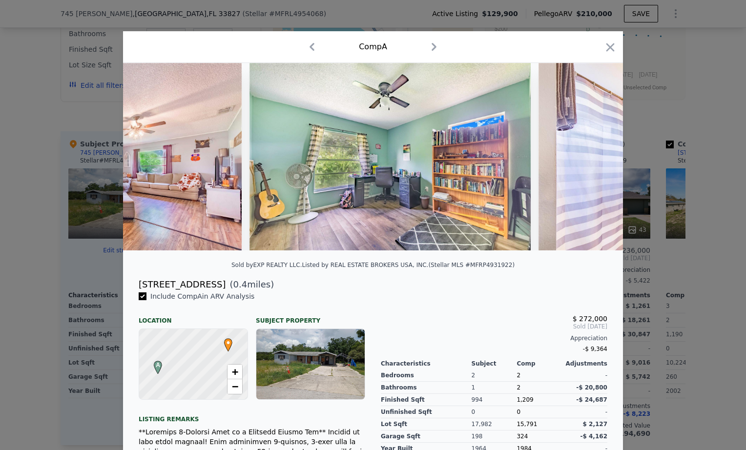
scroll to position [0, 1406]
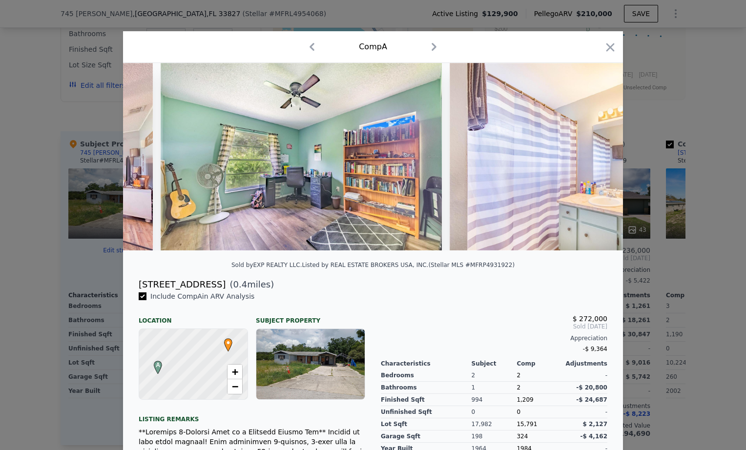
click at [595, 158] on icon at bounding box center [598, 157] width 20 height 20
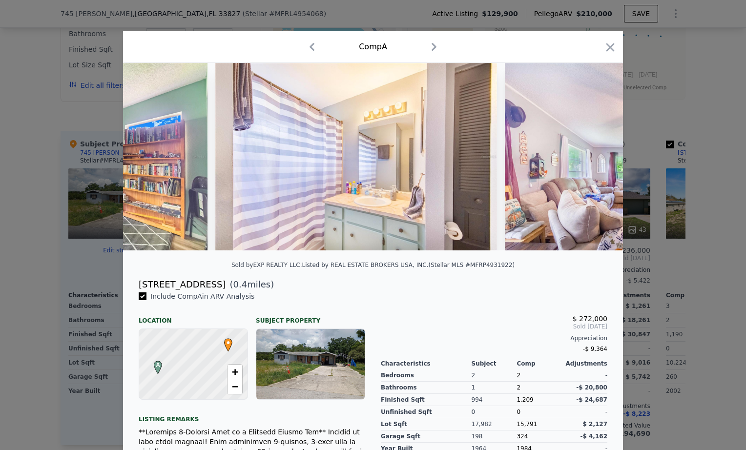
click at [595, 158] on icon at bounding box center [598, 157] width 6 height 10
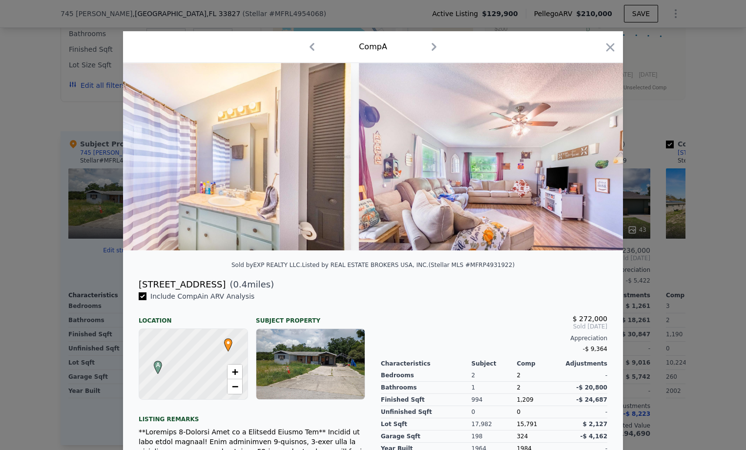
scroll to position [0, 1875]
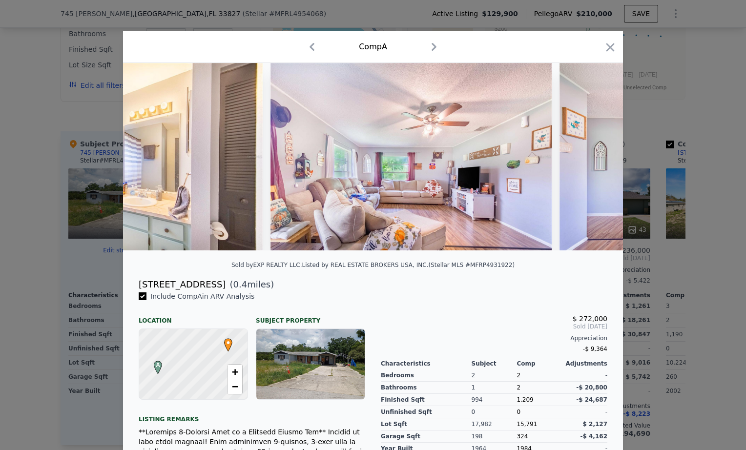
click at [595, 158] on icon at bounding box center [598, 157] width 6 height 10
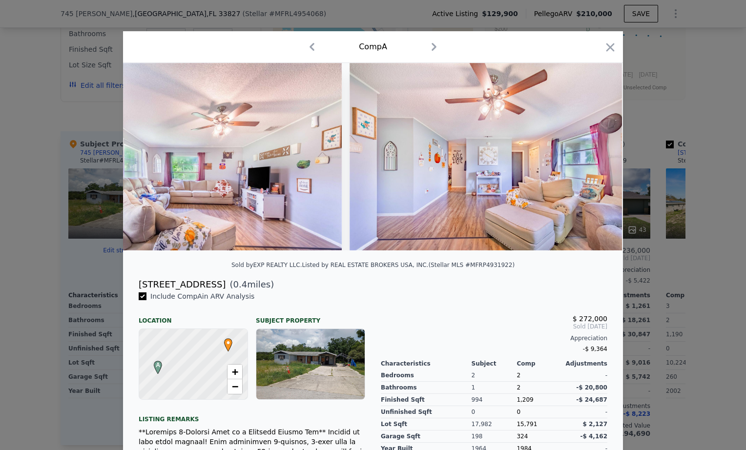
scroll to position [0, 2110]
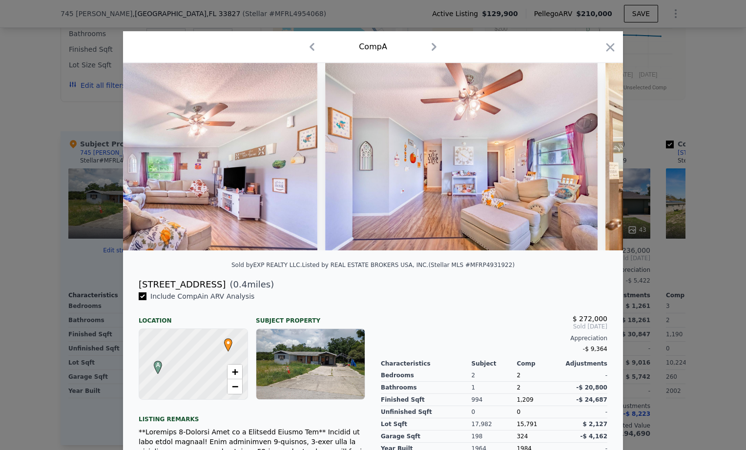
click at [595, 159] on icon at bounding box center [598, 157] width 6 height 10
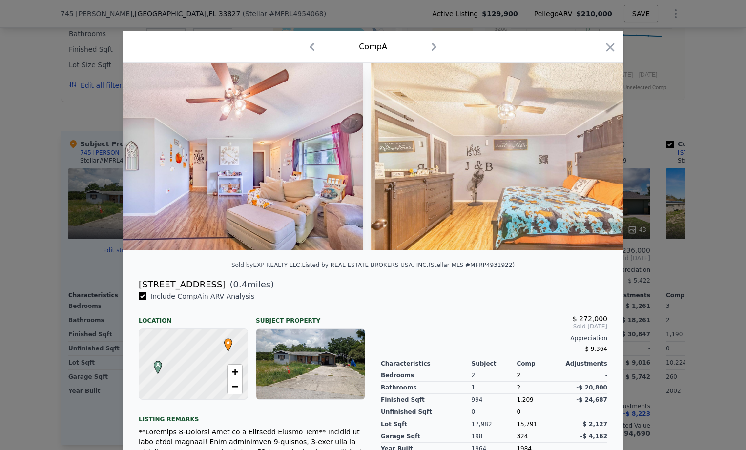
click at [595, 159] on icon at bounding box center [598, 157] width 6 height 10
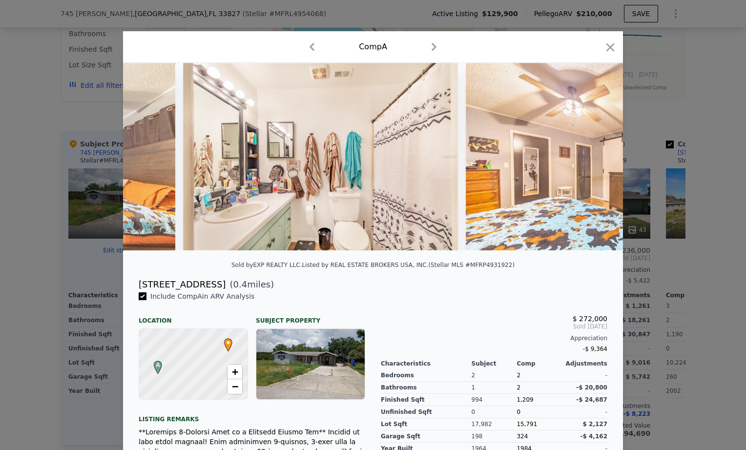
click at [595, 159] on icon at bounding box center [598, 157] width 6 height 10
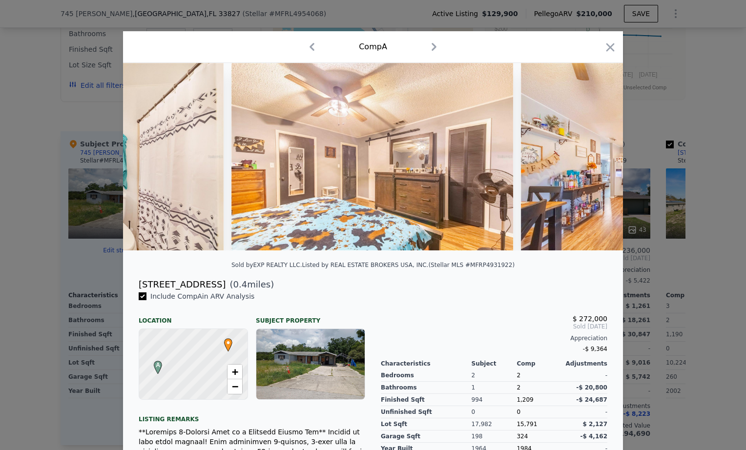
click at [595, 159] on icon at bounding box center [598, 157] width 6 height 10
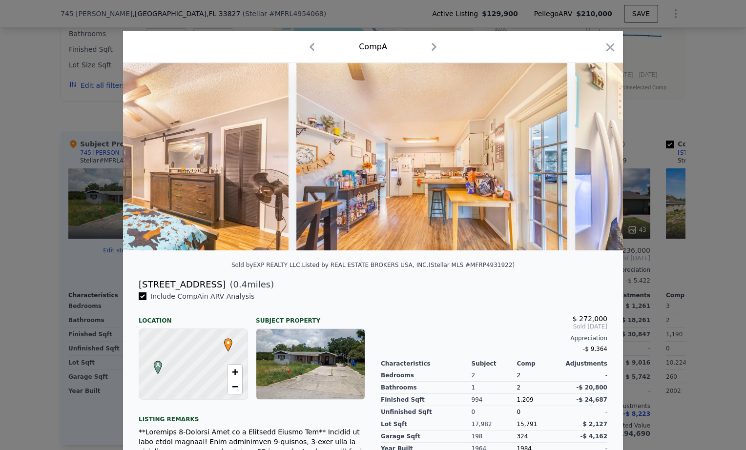
scroll to position [0, 3281]
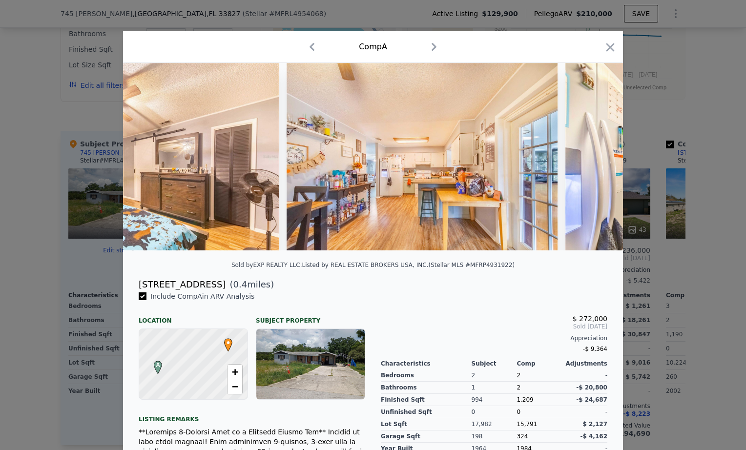
click at [595, 159] on icon at bounding box center [598, 157] width 6 height 10
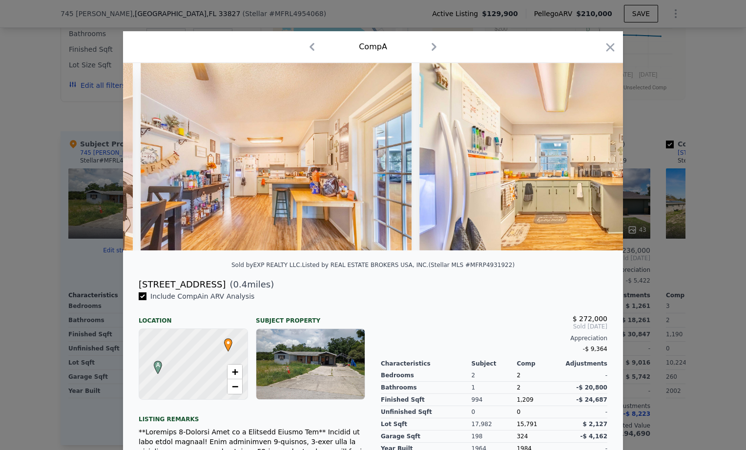
scroll to position [0, 3516]
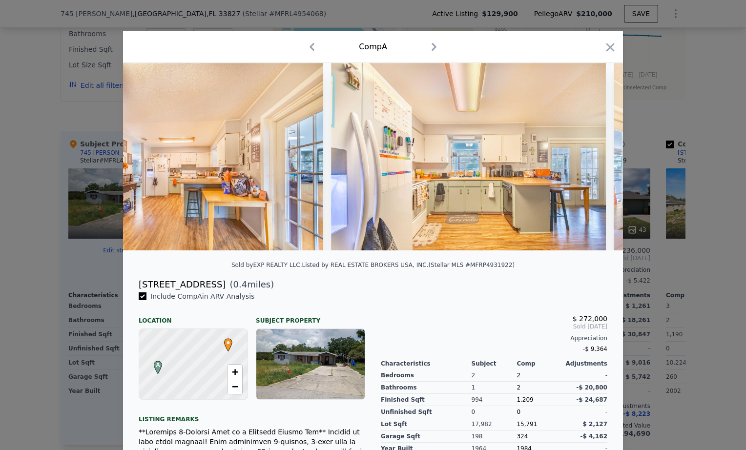
click at [595, 159] on icon at bounding box center [598, 157] width 6 height 10
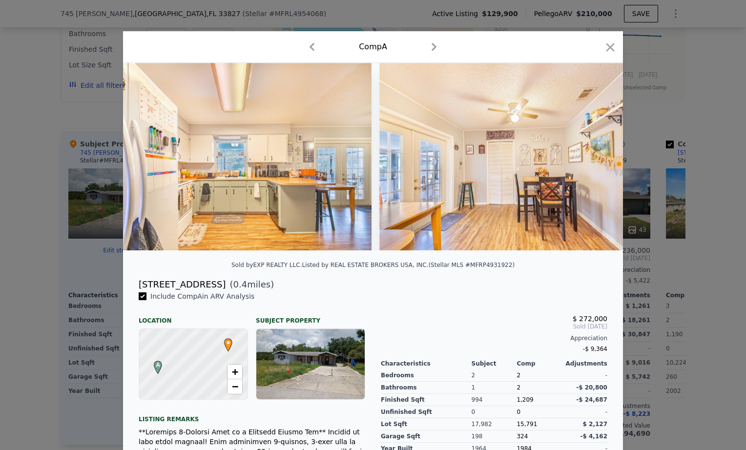
click at [595, 159] on icon at bounding box center [598, 157] width 6 height 10
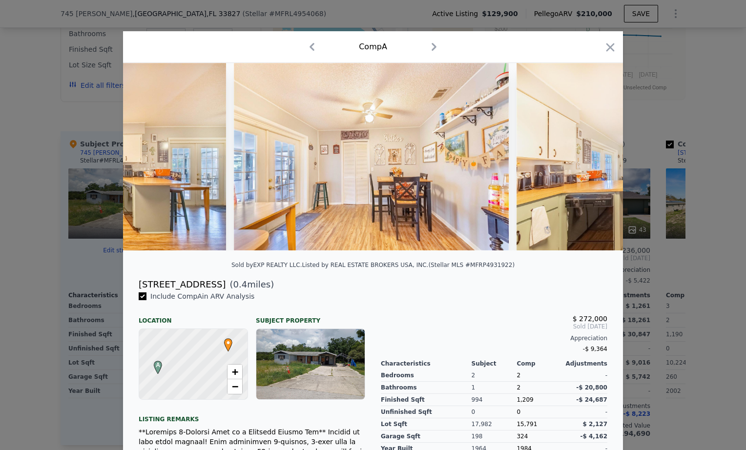
scroll to position [0, 3985]
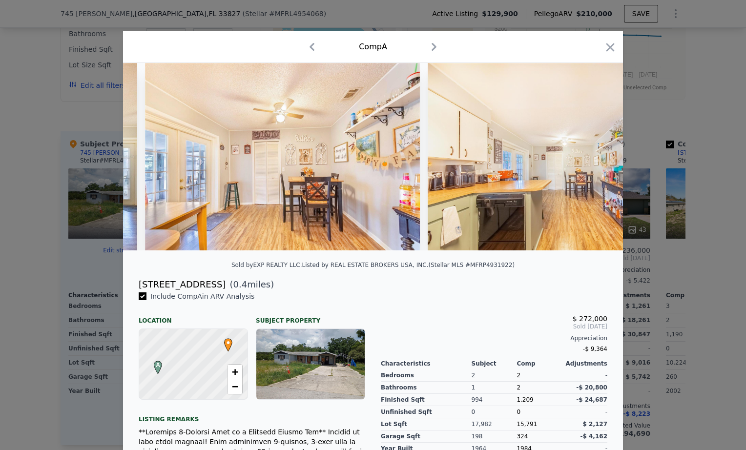
click at [606, 44] on icon "button" at bounding box center [611, 48] width 14 height 14
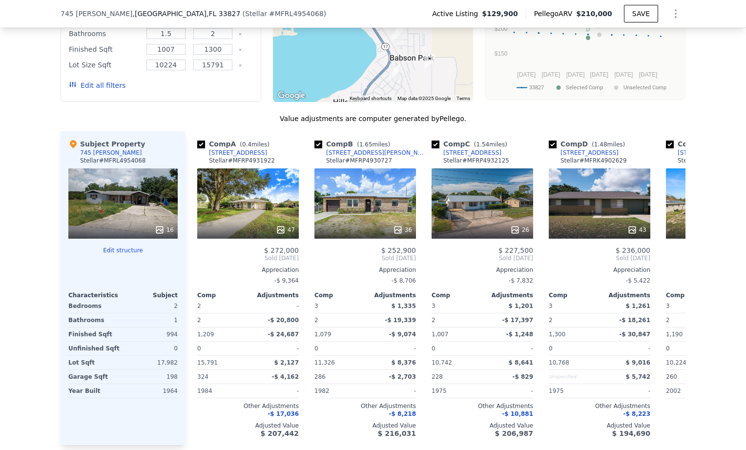
click at [362, 181] on div "36" at bounding box center [365, 203] width 102 height 70
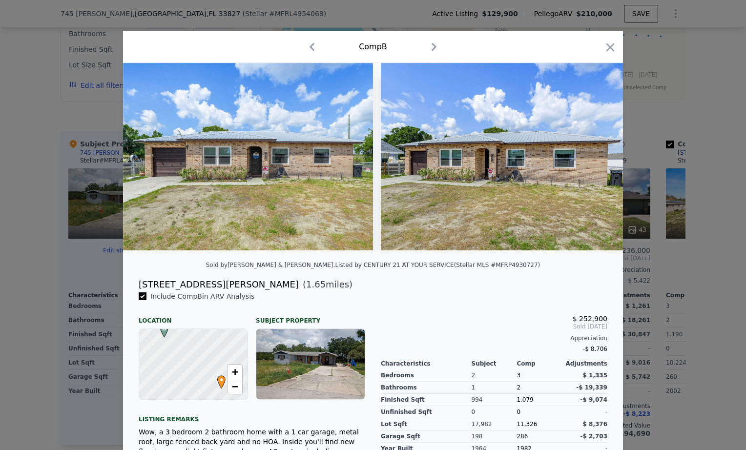
scroll to position [93, 0]
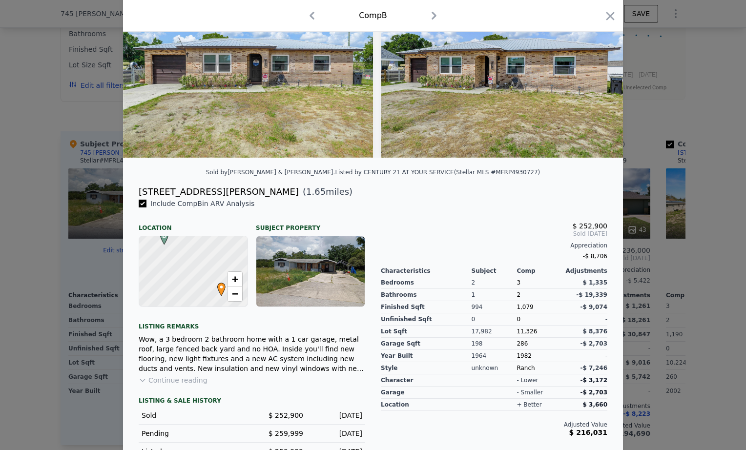
click at [599, 71] on icon at bounding box center [598, 64] width 20 height 20
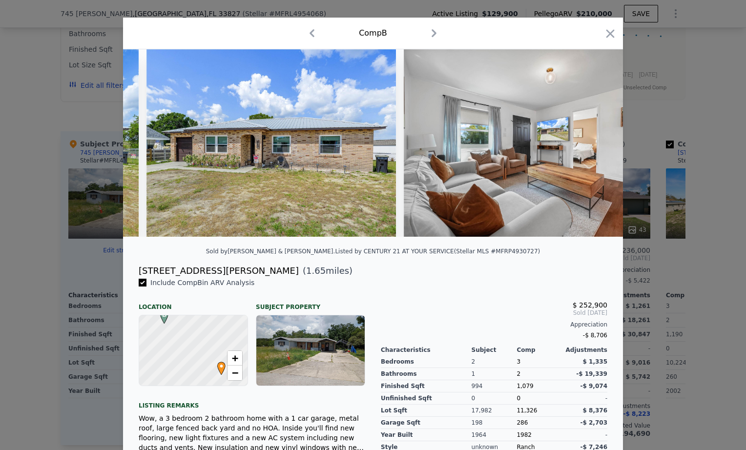
scroll to position [0, 0]
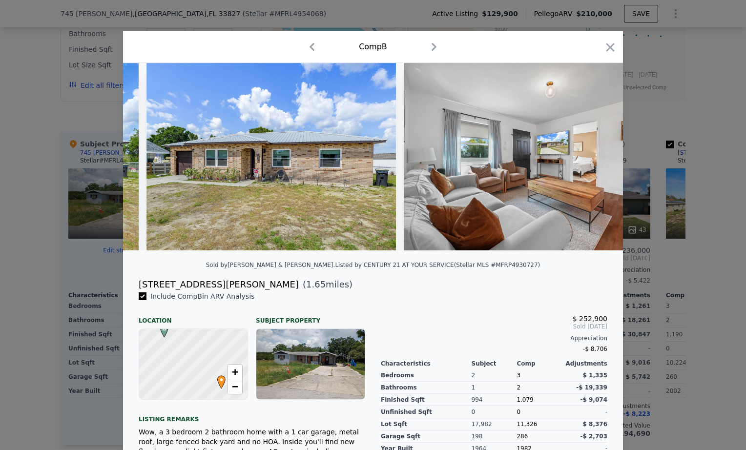
click at [600, 156] on icon at bounding box center [598, 157] width 20 height 20
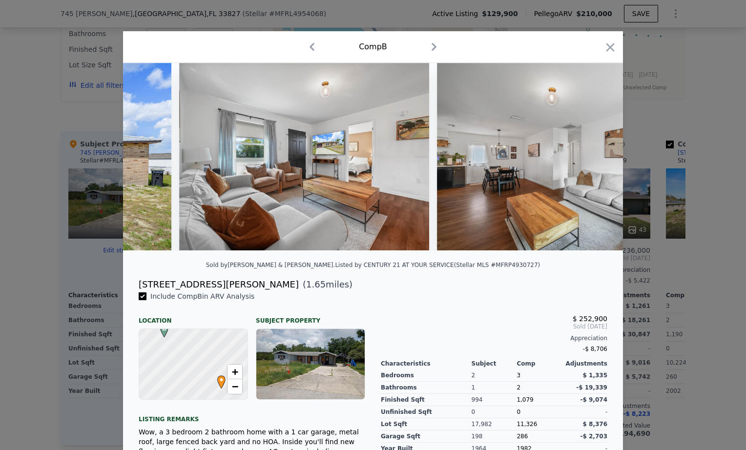
scroll to position [0, 469]
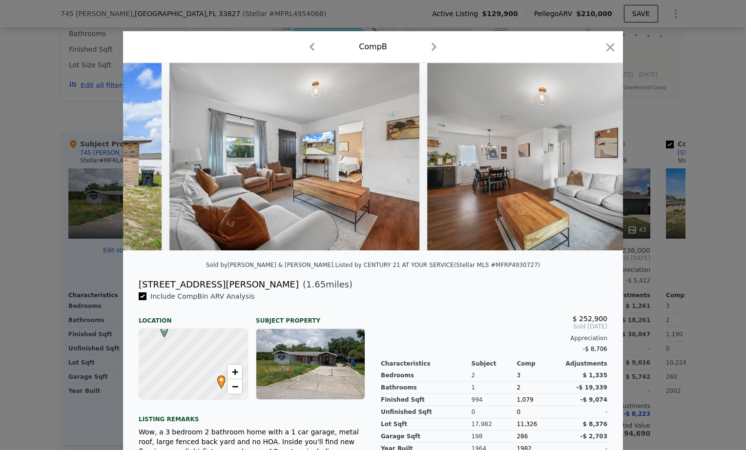
click at [598, 155] on img at bounding box center [552, 157] width 250 height 188
click at [598, 163] on icon at bounding box center [598, 157] width 20 height 20
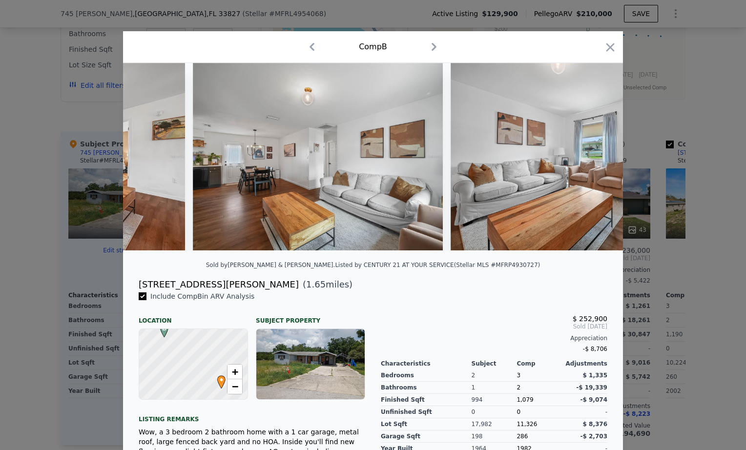
click at [595, 162] on icon at bounding box center [598, 157] width 6 height 10
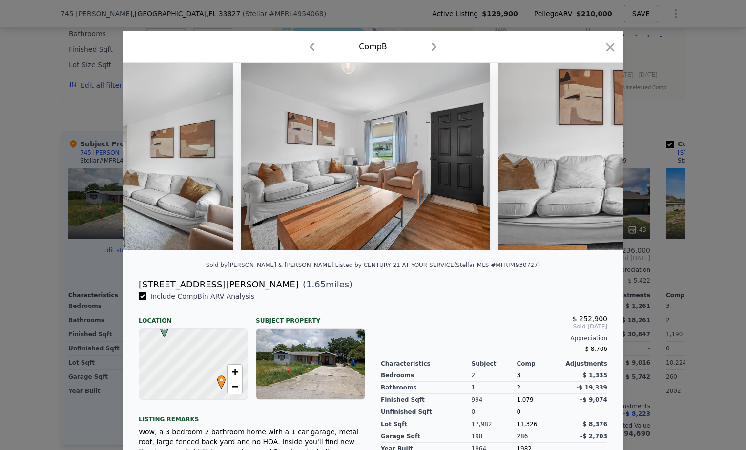
scroll to position [0, 938]
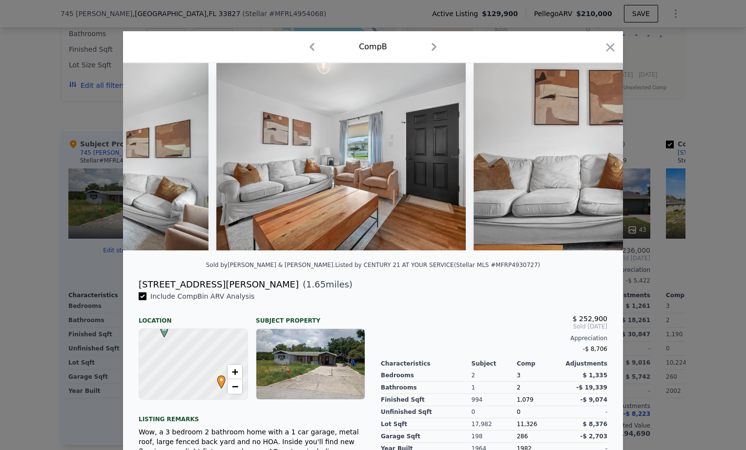
click at [608, 45] on icon "button" at bounding box center [610, 47] width 8 height 8
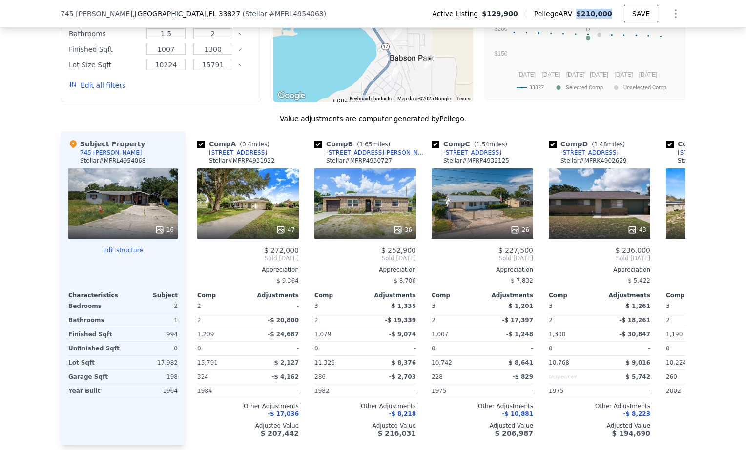
drag, startPoint x: 582, startPoint y: 14, endPoint x: 613, endPoint y: 12, distance: 30.8
click at [613, 12] on div "Pellego ARV $210,000" at bounding box center [575, 14] width 98 height 10
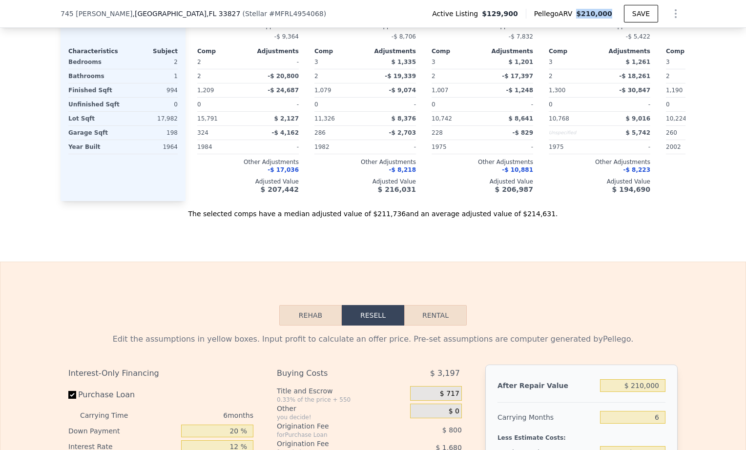
scroll to position [1510, 0]
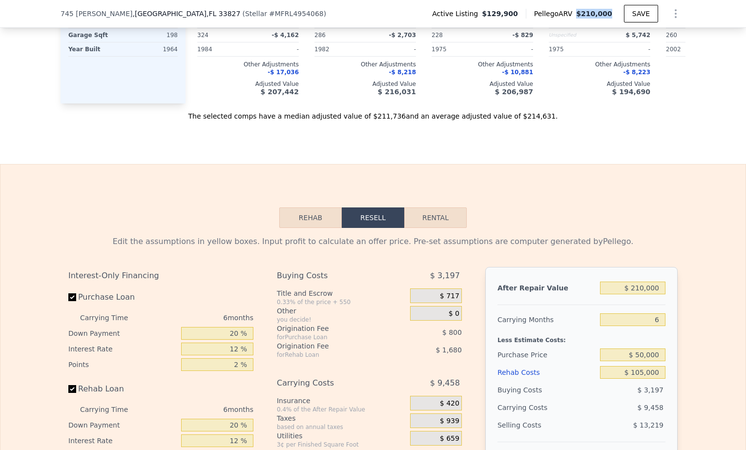
click at [306, 208] on button "Rehab" at bounding box center [310, 218] width 63 height 21
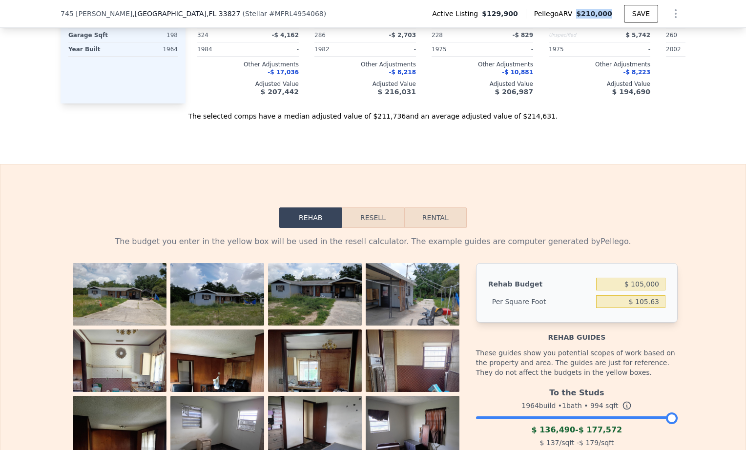
scroll to position [1608, 0]
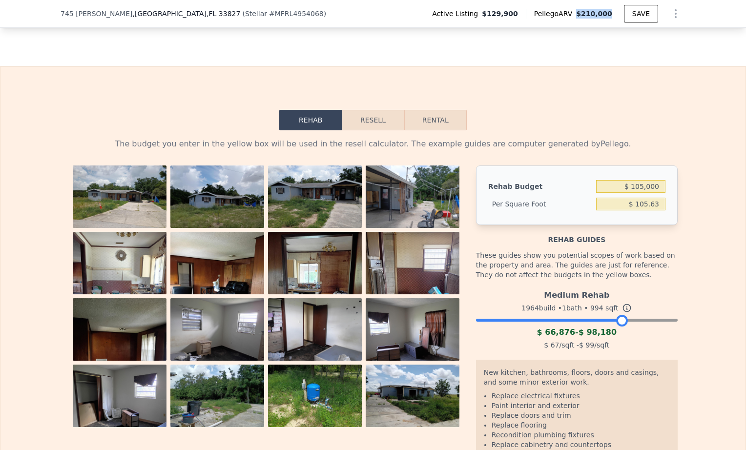
drag, startPoint x: 670, startPoint y: 298, endPoint x: 620, endPoint y: 307, distance: 51.0
click at [620, 307] on div "Medium Rehab 1964 build • 1 bath • 994 sqft $ 66,876 - $ 98,180 $ 67 /sqft - $ …" at bounding box center [577, 319] width 202 height 66
drag, startPoint x: 654, startPoint y: 160, endPoint x: 604, endPoint y: 160, distance: 50.8
click at [604, 180] on input "$ 105,000" at bounding box center [630, 186] width 69 height 13
type input "$ 100,000"
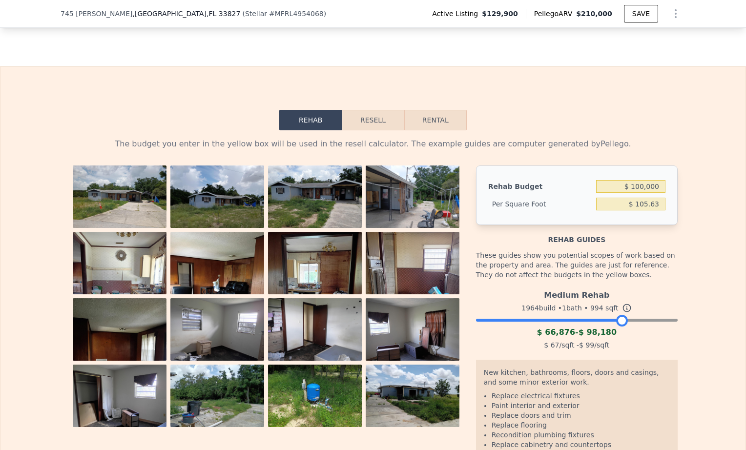
click at [636, 104] on div "Rehab Resell Rental The budget you enter in the yellow box will be used in the …" at bounding box center [373, 305] width 746 height 478
type input "$ 100.60"
click at [363, 110] on button "Resell" at bounding box center [373, 120] width 62 height 21
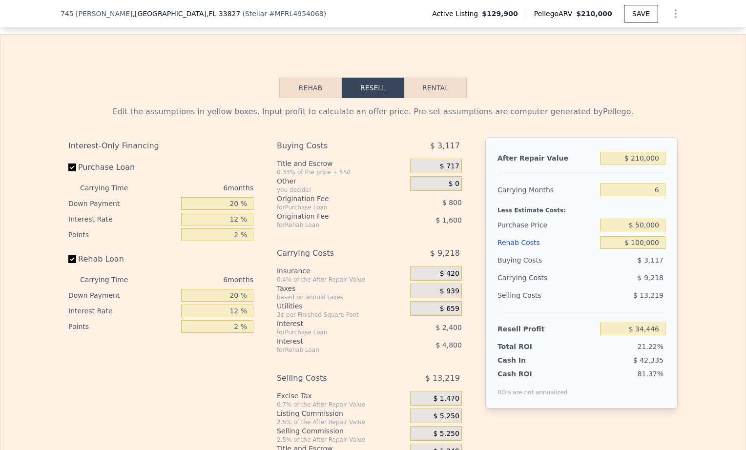
scroll to position [1656, 0]
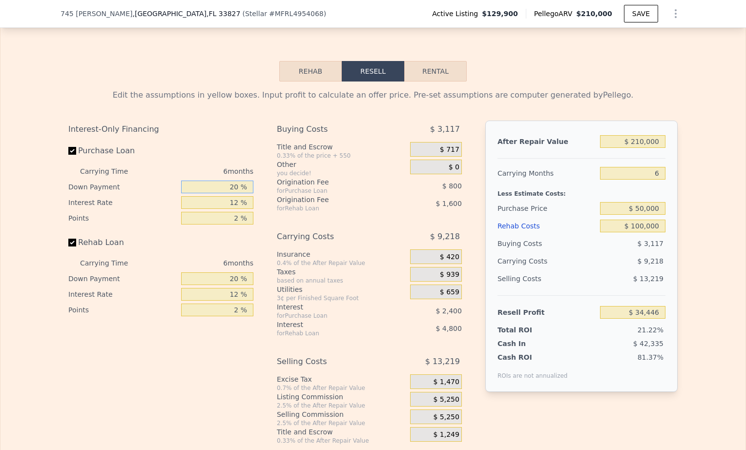
drag, startPoint x: 223, startPoint y: 163, endPoint x: 250, endPoint y: 160, distance: 27.5
click at [250, 160] on div "Interest-Only Financing Purchase Loan Carrying Time 6 months Down Payment 20 % …" at bounding box center [164, 283] width 193 height 324
drag, startPoint x: 227, startPoint y: 181, endPoint x: 247, endPoint y: 178, distance: 20.7
click at [247, 196] on input "12 %" at bounding box center [217, 202] width 72 height 13
drag, startPoint x: 230, startPoint y: 196, endPoint x: 259, endPoint y: 196, distance: 28.8
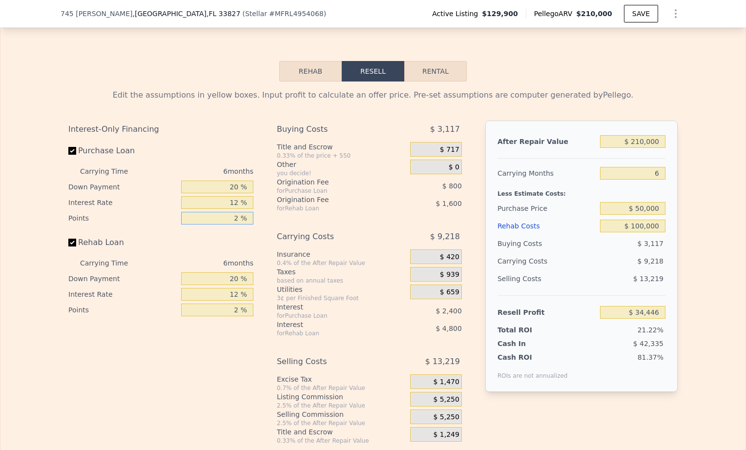
click at [259, 196] on div "Interest-Only Financing Purchase Loan Carrying Time 6 months Down Payment 20 % …" at bounding box center [372, 283] width 609 height 324
click at [352, 189] on div "Buying Costs $ 3,117 Title and Escrow 0.33% of the price + 550 $ 717 Other you …" at bounding box center [369, 283] width 185 height 324
drag, startPoint x: 636, startPoint y: 147, endPoint x: 671, endPoint y: 147, distance: 35.2
click at [671, 147] on div "After Repair Value $ 210,000 Carrying Months 6 Less Estimate Costs: Purchase Pr…" at bounding box center [581, 257] width 192 height 272
drag, startPoint x: 656, startPoint y: 186, endPoint x: 608, endPoint y: 184, distance: 47.9
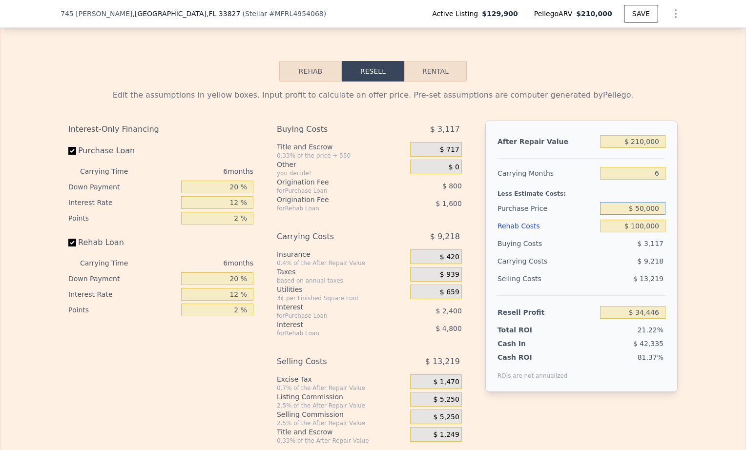
click at [609, 202] on input "$ 50,000" at bounding box center [632, 208] width 65 height 13
type input "$ 95,000"
click at [643, 182] on div "Less Estimate Costs:" at bounding box center [582, 191] width 168 height 18
type input "-$ 13,583"
drag, startPoint x: 623, startPoint y: 290, endPoint x: 670, endPoint y: 292, distance: 46.9
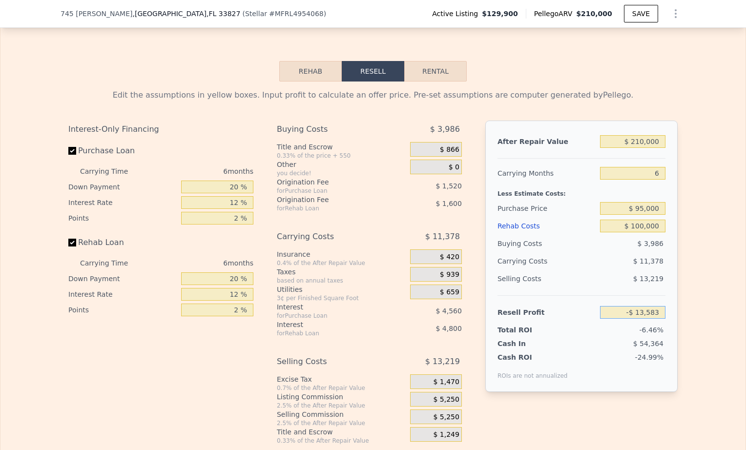
click at [669, 292] on div "After Repair Value $ 210,000 Carrying Months 6 Less Estimate Costs: Purchase Pr…" at bounding box center [581, 257] width 192 height 272
drag, startPoint x: 635, startPoint y: 333, endPoint x: 664, endPoint y: 332, distance: 29.3
click at [664, 332] on div "After Repair Value $ 210,000 Carrying Months 6 Less Estimate Costs: Purchase Pr…" at bounding box center [581, 257] width 192 height 272
drag, startPoint x: 664, startPoint y: 332, endPoint x: 658, endPoint y: 188, distance: 144.2
click at [658, 202] on input "$ 95,000" at bounding box center [632, 208] width 65 height 13
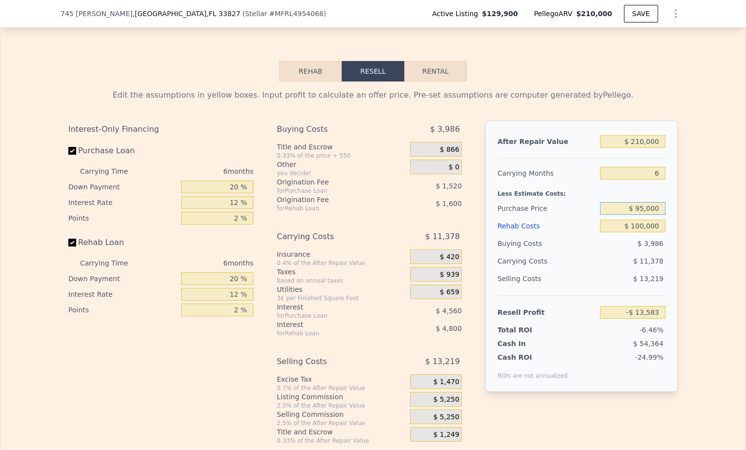
drag, startPoint x: 658, startPoint y: 188, endPoint x: 615, endPoint y: 184, distance: 42.7
click at [615, 202] on input "$ 95,000" at bounding box center [632, 208] width 65 height 13
type input "$ 50,000"
click at [613, 182] on div "Less Estimate Costs:" at bounding box center [582, 191] width 168 height 18
type input "$ 34,446"
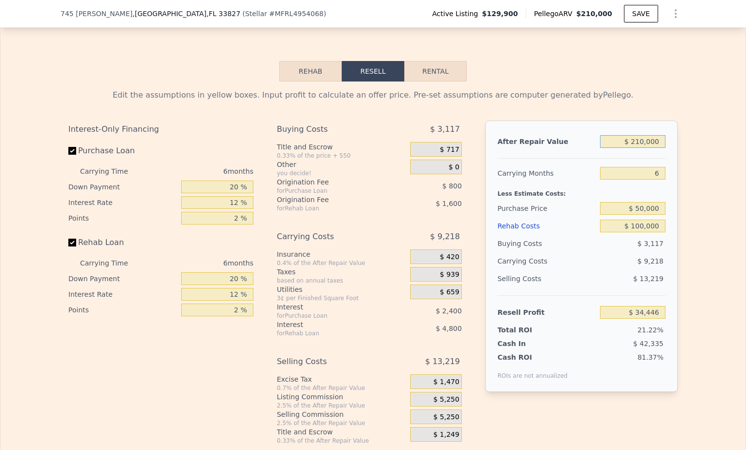
drag, startPoint x: 608, startPoint y: 117, endPoint x: 660, endPoint y: 113, distance: 51.9
click at [660, 135] on input "$ 210,000" at bounding box center [632, 141] width 65 height 13
drag, startPoint x: 641, startPoint y: 334, endPoint x: 665, endPoint y: 332, distance: 23.6
click at [665, 332] on div "After Repair Value $ 210,000 Carrying Months 6 Less Estimate Costs: Purchase Pr…" at bounding box center [581, 257] width 192 height 272
click at [404, 194] on div "Buying Costs $ 3,117 Title and Escrow 0.33% of the price + 550 $ 717 Other you …" at bounding box center [369, 283] width 185 height 324
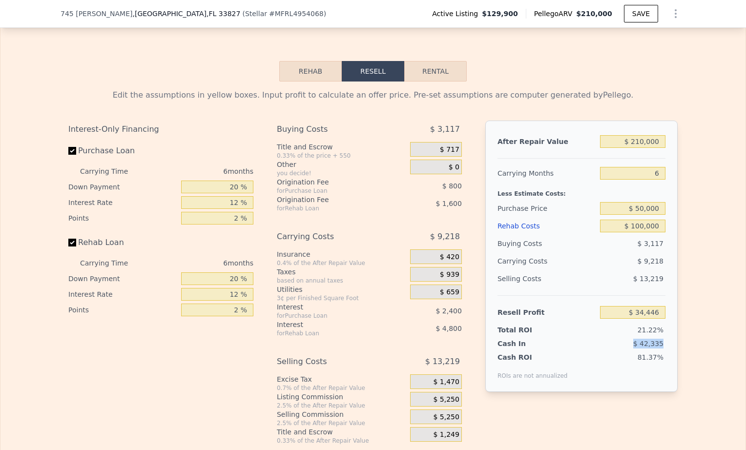
drag, startPoint x: 632, startPoint y: 320, endPoint x: 664, endPoint y: 320, distance: 31.7
click at [664, 320] on div "After Repair Value $ 210,000 Carrying Months 6 Less Estimate Costs: Purchase Pr…" at bounding box center [581, 257] width 192 height 272
drag, startPoint x: 664, startPoint y: 320, endPoint x: 600, endPoint y: 250, distance: 95.4
click at [600, 270] on div "$ 13,219" at bounding box center [633, 279] width 66 height 18
drag, startPoint x: 617, startPoint y: 184, endPoint x: 665, endPoint y: 179, distance: 48.1
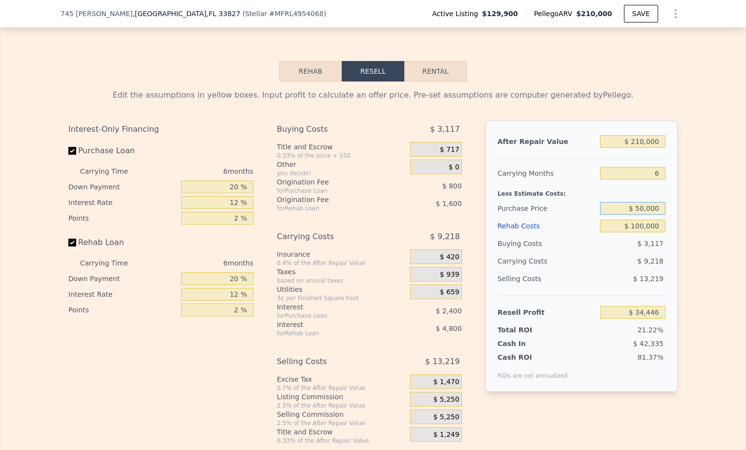
click at [665, 179] on div "After Repair Value $ 210,000 Carrying Months 6 Less Estimate Costs: Purchase Pr…" at bounding box center [581, 257] width 192 height 272
click at [125, 234] on label "Rehab Loan" at bounding box center [122, 243] width 109 height 18
click at [76, 239] on input "Rehab Loan" at bounding box center [72, 243] width 8 height 8
checkbox input "false"
type input "$ 40,846"
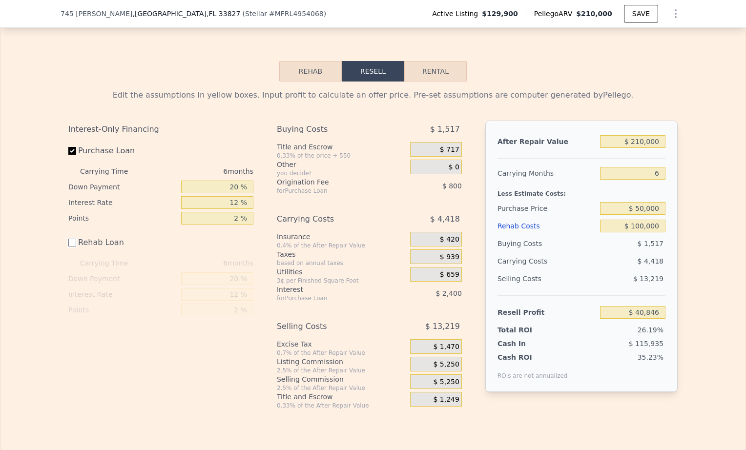
click at [68, 239] on input "Rehab Loan" at bounding box center [72, 243] width 8 height 8
checkbox input "true"
type input "$ 34,446"
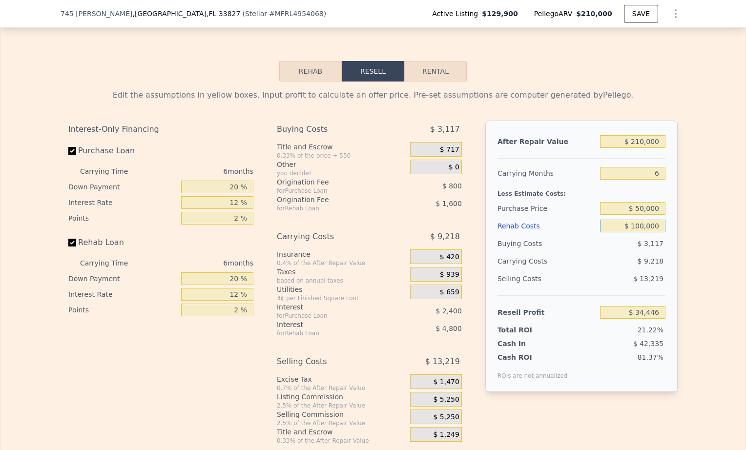
drag, startPoint x: 619, startPoint y: 198, endPoint x: 615, endPoint y: 208, distance: 10.7
click at [658, 220] on input "$ 100,000" at bounding box center [632, 226] width 65 height 13
click at [593, 235] on div "Buying Costs $ 3,117" at bounding box center [582, 244] width 168 height 18
drag, startPoint x: 632, startPoint y: 317, endPoint x: 666, endPoint y: 317, distance: 33.2
click at [666, 317] on div "After Repair Value $ 210,000 Carrying Months 6 Less Estimate Costs: Purchase Pr…" at bounding box center [581, 257] width 192 height 272
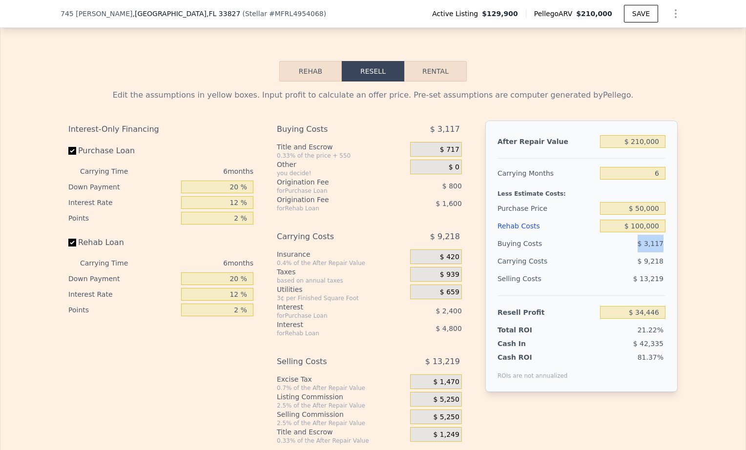
drag, startPoint x: 666, startPoint y: 317, endPoint x: 670, endPoint y: 219, distance: 98.7
click at [670, 219] on div "After Repair Value $ 210,000 Carrying Months 6 Less Estimate Costs: Purchase Pr…" at bounding box center [581, 257] width 192 height 272
drag, startPoint x: 670, startPoint y: 219, endPoint x: 666, endPoint y: 238, distance: 19.9
click at [666, 238] on div "After Repair Value $ 210,000 Carrying Months 6 Less Estimate Costs: Purchase Pr…" at bounding box center [581, 257] width 192 height 272
drag, startPoint x: 623, startPoint y: 318, endPoint x: 667, endPoint y: 319, distance: 43.5
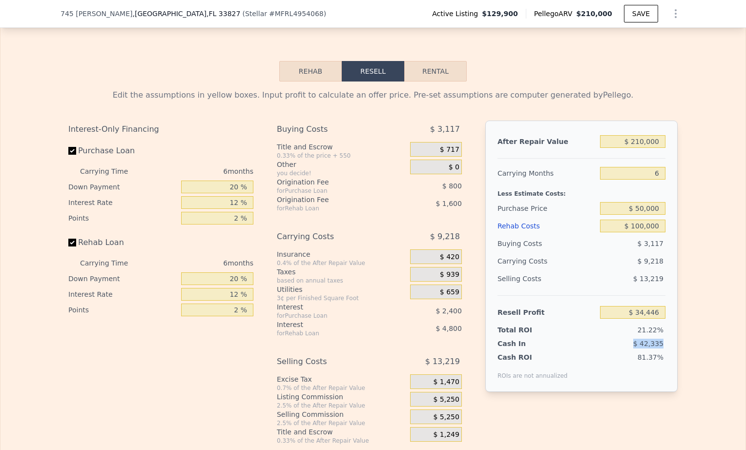
click at [667, 319] on div "After Repair Value $ 210,000 Carrying Months 6 Less Estimate Costs: Purchase Pr…" at bounding box center [581, 257] width 192 height 272
drag, startPoint x: 634, startPoint y: 336, endPoint x: 665, endPoint y: 336, distance: 30.8
click at [665, 336] on div "After Repair Value $ 210,000 Carrying Months 6 Less Estimate Costs: Purchase Pr…" at bounding box center [581, 257] width 192 height 272
drag, startPoint x: 665, startPoint y: 336, endPoint x: 682, endPoint y: 219, distance: 118.4
click at [682, 219] on div "Edit the assumptions in yellow boxes. Input profit to calculate an offer price.…" at bounding box center [373, 263] width 625 height 363
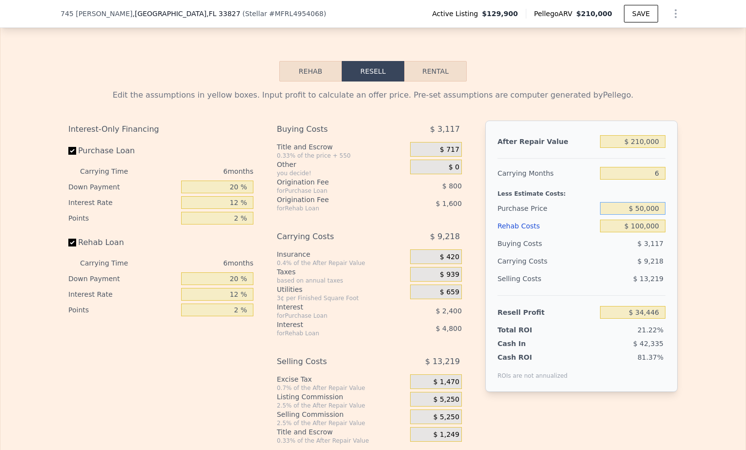
drag, startPoint x: 627, startPoint y: 187, endPoint x: 660, endPoint y: 185, distance: 32.8
click at [660, 202] on input "$ 50,000" at bounding box center [632, 208] width 65 height 13
drag, startPoint x: 636, startPoint y: 333, endPoint x: 670, endPoint y: 333, distance: 33.7
click at [670, 333] on div "After Repair Value $ 210,000 Carrying Months 6 Less Estimate Costs: Purchase Pr…" at bounding box center [581, 257] width 192 height 272
drag, startPoint x: 658, startPoint y: 152, endPoint x: 645, endPoint y: 152, distance: 13.2
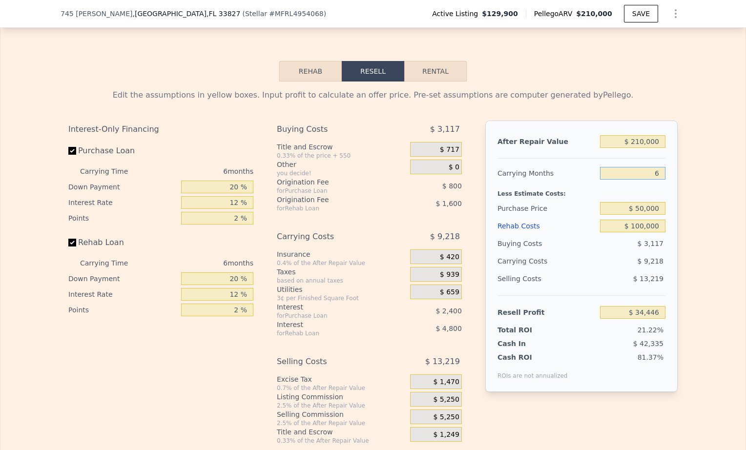
click at [645, 167] on input "6" at bounding box center [632, 173] width 65 height 13
type input "3"
type input "$ 39,056"
click at [600, 270] on div "$ 13,219" at bounding box center [633, 279] width 66 height 18
click at [612, 306] on input "$ 39,056" at bounding box center [632, 312] width 65 height 13
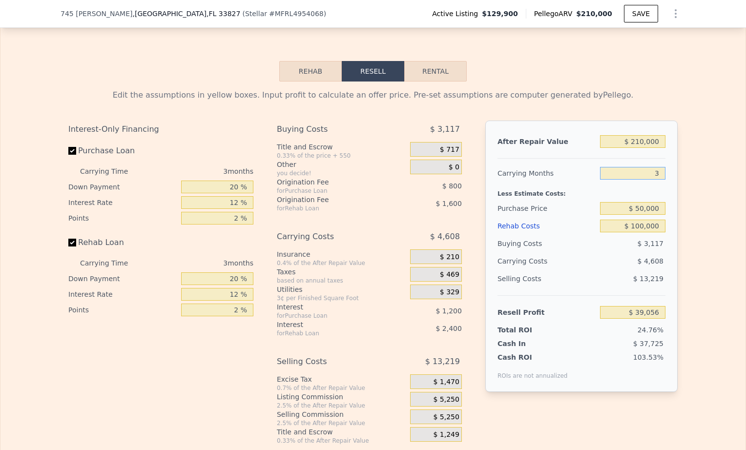
drag, startPoint x: 659, startPoint y: 150, endPoint x: 649, endPoint y: 148, distance: 10.4
click at [649, 167] on input "3" at bounding box center [632, 173] width 65 height 13
type input "6"
type input "$ 34,446"
click at [660, 182] on div "Less Estimate Costs:" at bounding box center [582, 191] width 168 height 18
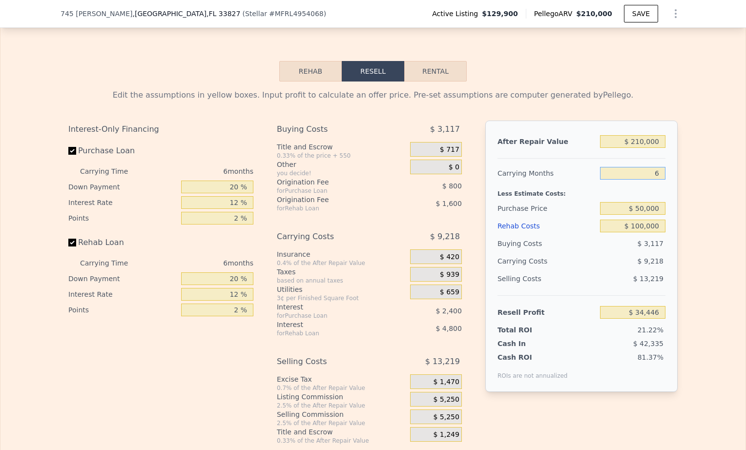
drag, startPoint x: 656, startPoint y: 149, endPoint x: 617, endPoint y: 143, distance: 39.1
click at [629, 165] on div "6" at bounding box center [632, 174] width 65 height 18
type input "3"
type input "$ 39,056"
click at [637, 135] on div "After Repair Value $ 210,000 Carrying Months 3 Less Estimate Costs: Purchase Pr…" at bounding box center [581, 257] width 192 height 272
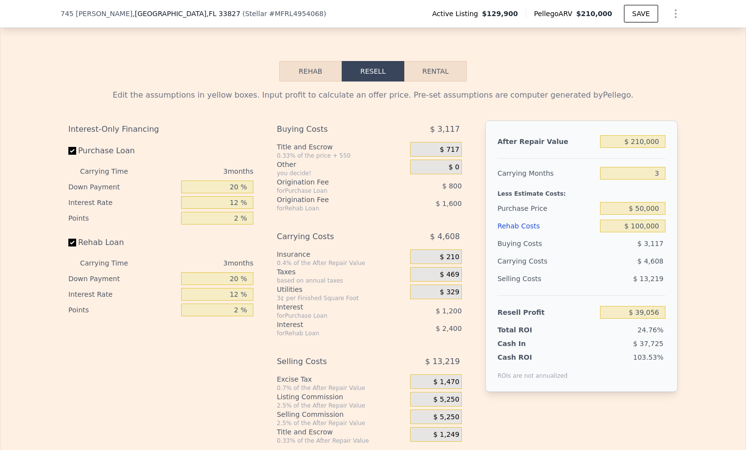
click at [665, 351] on div "After Repair Value $ 210,000 Carrying Months 3 Less Estimate Costs: Purchase Pr…" at bounding box center [581, 257] width 192 height 272
drag, startPoint x: 656, startPoint y: 151, endPoint x: 648, endPoint y: 151, distance: 8.3
click at [648, 167] on input "3" at bounding box center [632, 173] width 65 height 13
type input "6"
type input "$ 34,446"
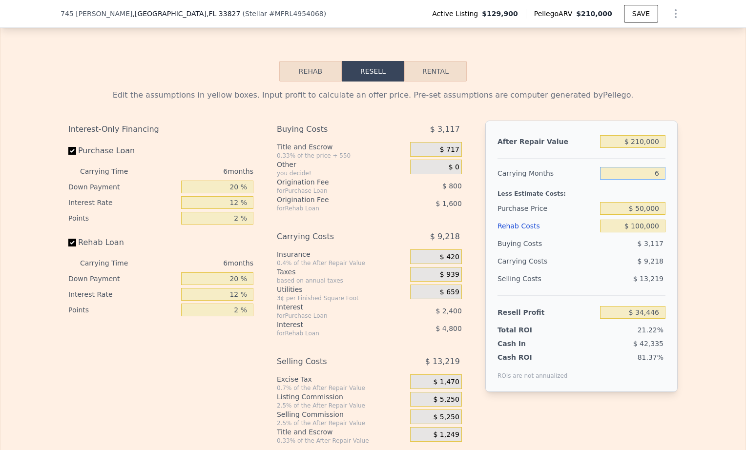
type input "6"
drag, startPoint x: 627, startPoint y: 183, endPoint x: 665, endPoint y: 177, distance: 38.5
click at [665, 177] on div "After Repair Value $ 210,000 Carrying Months 6 Less Estimate Costs: Purchase Pr…" at bounding box center [581, 257] width 192 height 272
drag, startPoint x: 656, startPoint y: 116, endPoint x: 674, endPoint y: 116, distance: 18.1
click at [674, 121] on div "After Repair Value $ 210,000 Carrying Months 6 Less Estimate Costs: Purchase Pr…" at bounding box center [581, 257] width 192 height 272
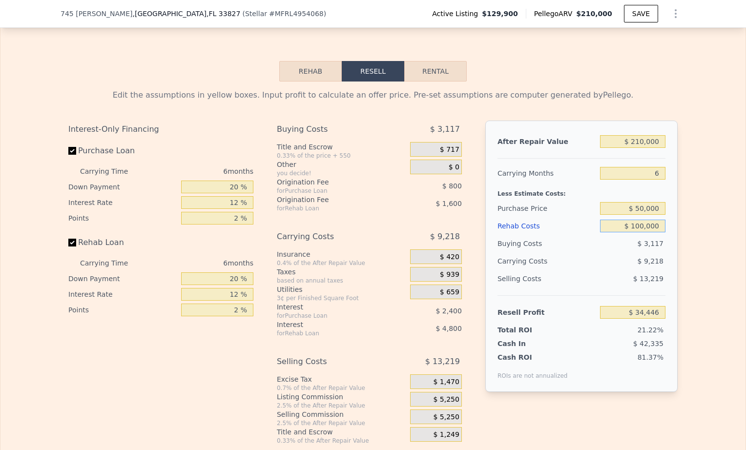
drag, startPoint x: 627, startPoint y: 201, endPoint x: 666, endPoint y: 199, distance: 39.1
click at [666, 201] on div "After Repair Value $ 210,000 Carrying Months 6 Less Estimate Costs: Purchase Pr…" at bounding box center [581, 257] width 192 height 272
type input "$ 1"
type input "$ 140,845"
type input "$ 115"
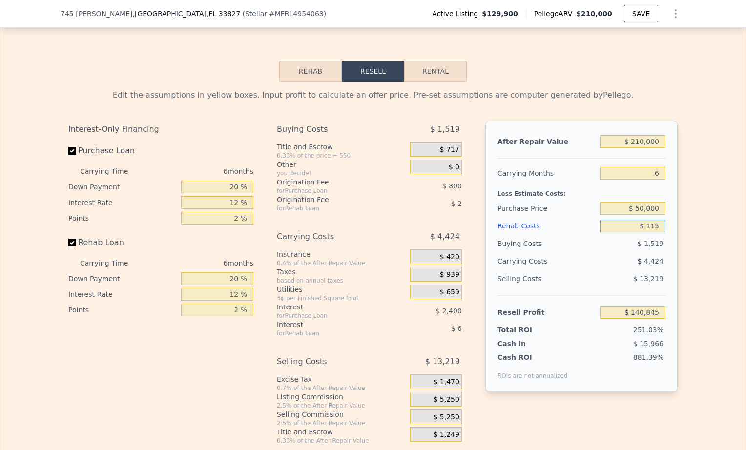
type input "$ 140,723"
type input "$ 115,000"
type input "$ 18,486"
type input "$ 115,000"
drag, startPoint x: 660, startPoint y: 291, endPoint x: 623, endPoint y: 286, distance: 37.4
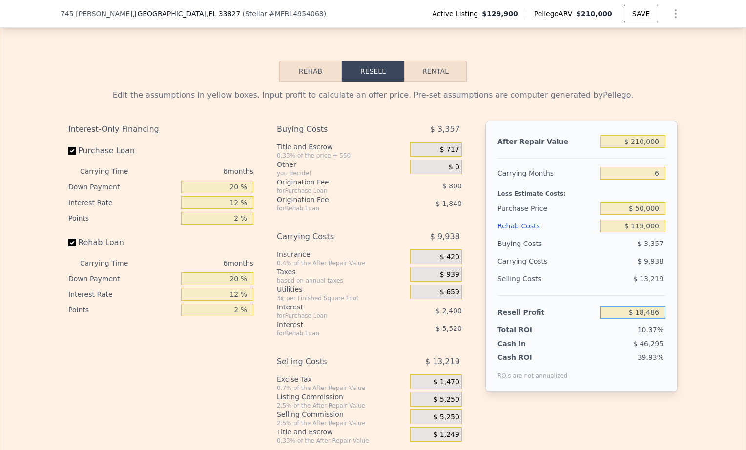
click at [624, 306] on input "$ 18,486" at bounding box center [632, 312] width 65 height 13
click at [638, 89] on div "Edit the assumptions in yellow boxes. Input profit to calculate an offer price.…" at bounding box center [372, 266] width 609 height 355
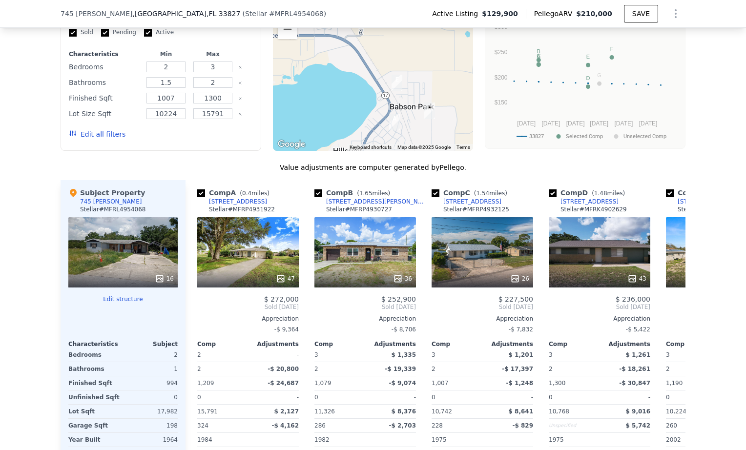
scroll to position [1168, 0]
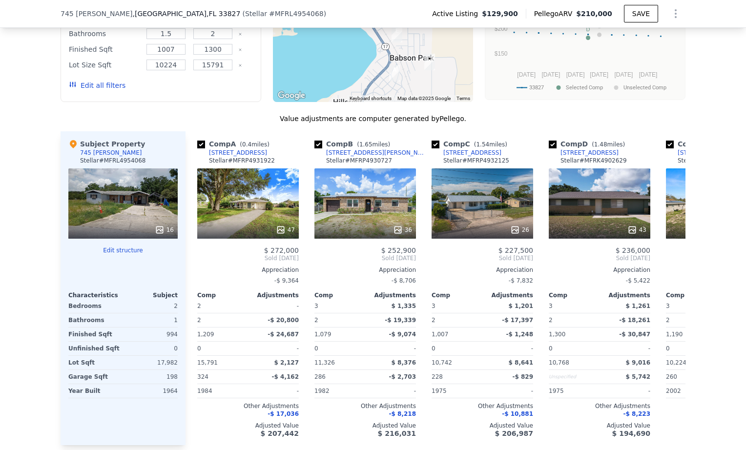
click at [135, 168] on div "16" at bounding box center [122, 203] width 109 height 70
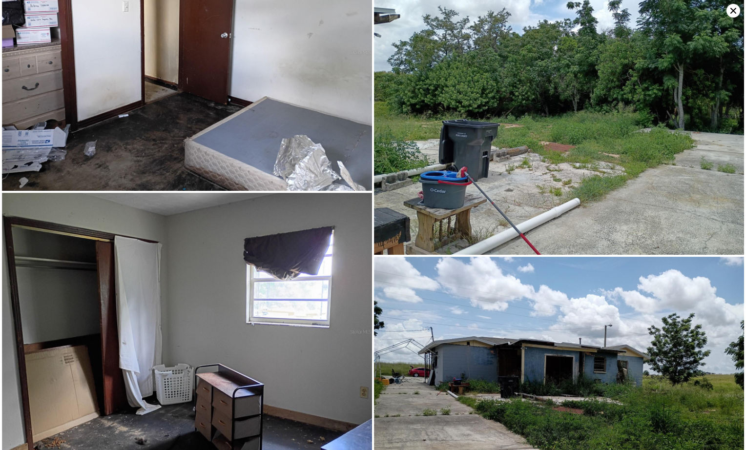
scroll to position [2088, 0]
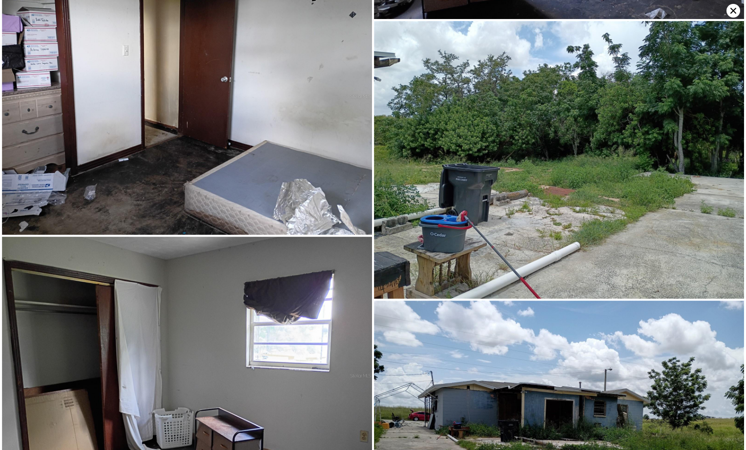
click at [731, 13] on icon at bounding box center [734, 11] width 6 height 6
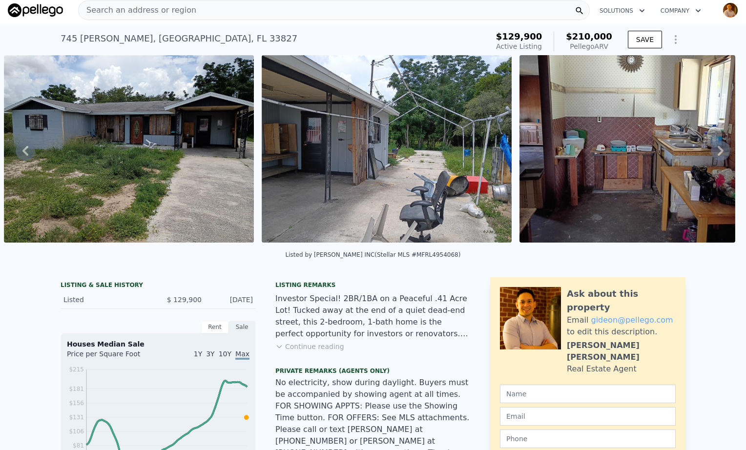
scroll to position [0, 0]
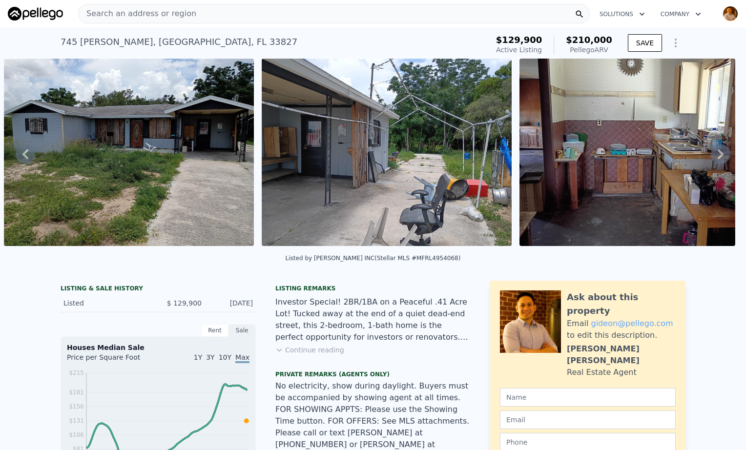
click at [26, 8] on img at bounding box center [35, 14] width 55 height 14
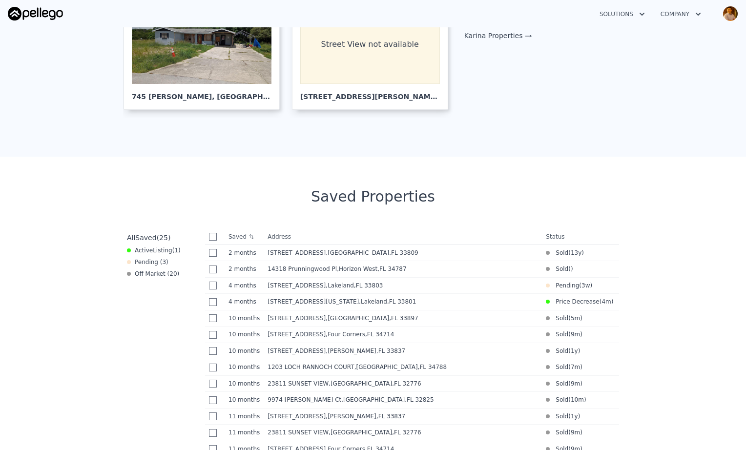
scroll to position [244, 0]
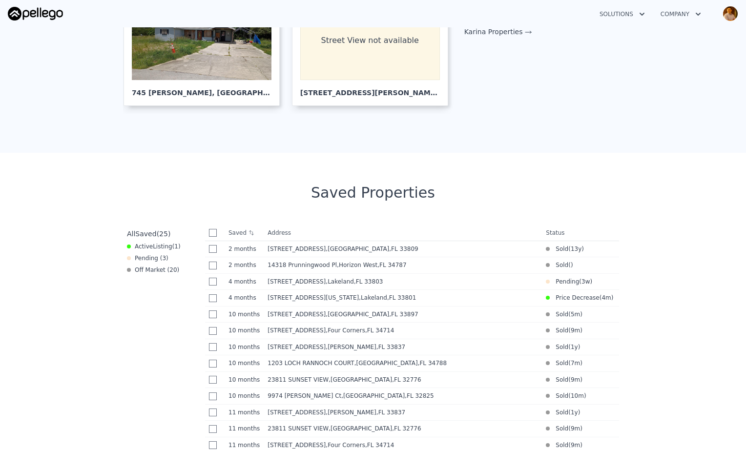
click at [354, 282] on span ", FL 33803" at bounding box center [368, 281] width 29 height 7
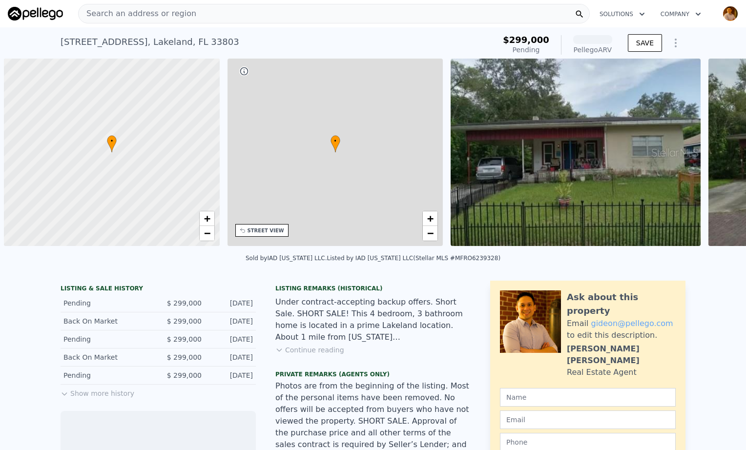
scroll to position [0, 4]
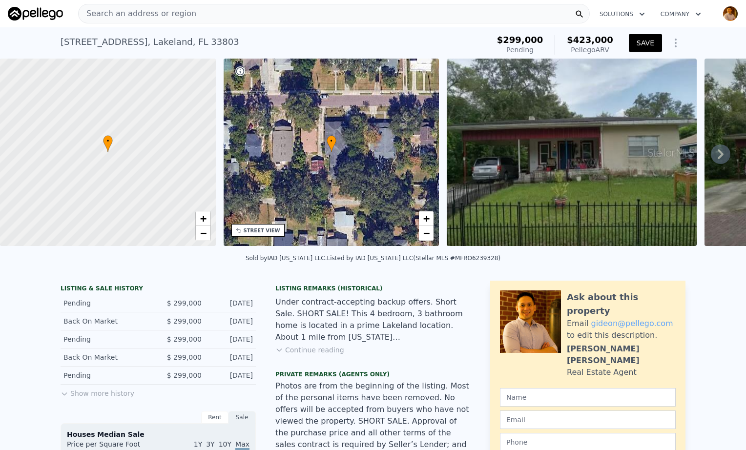
click at [719, 151] on icon at bounding box center [721, 155] width 20 height 20
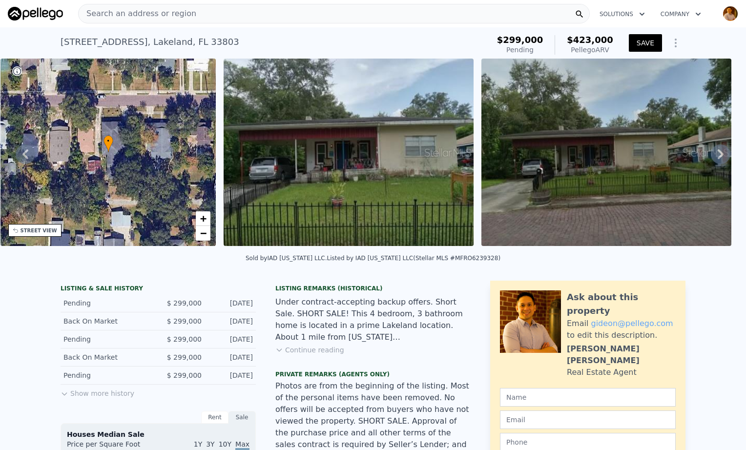
click at [718, 154] on icon at bounding box center [721, 155] width 20 height 20
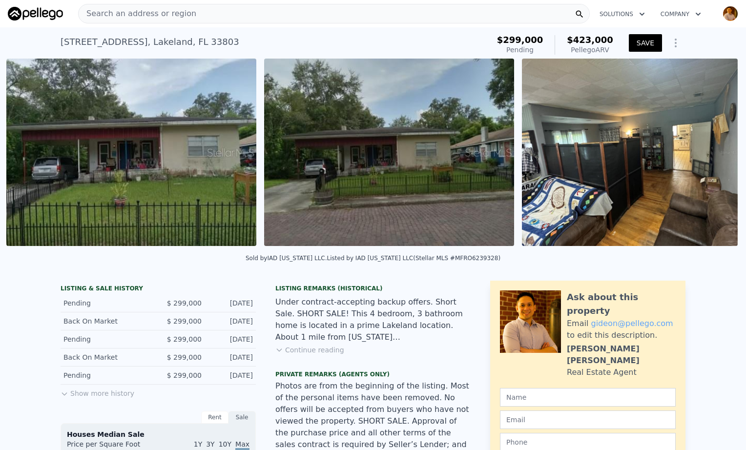
scroll to position [0, 447]
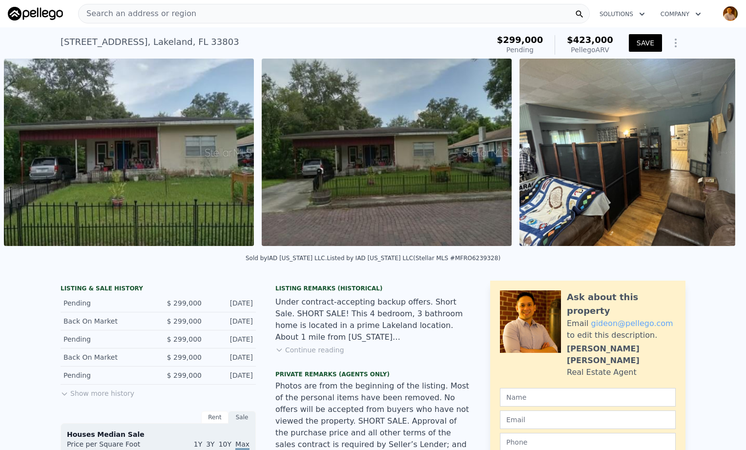
click at [716, 154] on div "• + − • + − STREET VIEW Loading... SATELLITE VIEW" at bounding box center [373, 154] width 746 height 191
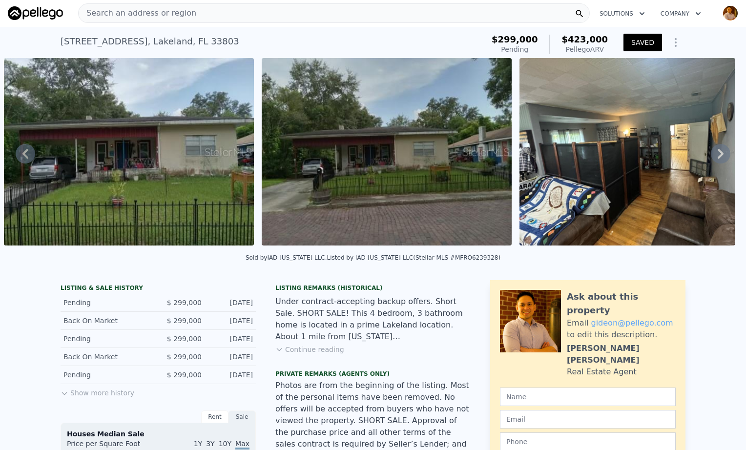
scroll to position [0, 0]
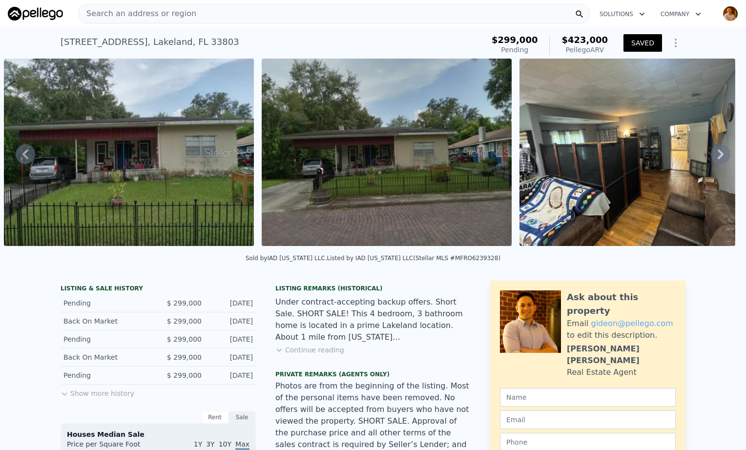
click at [718, 155] on icon at bounding box center [721, 154] width 6 height 10
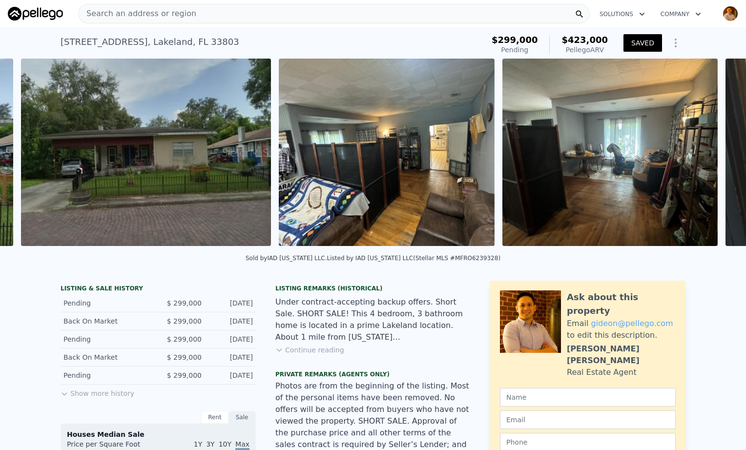
scroll to position [0, 705]
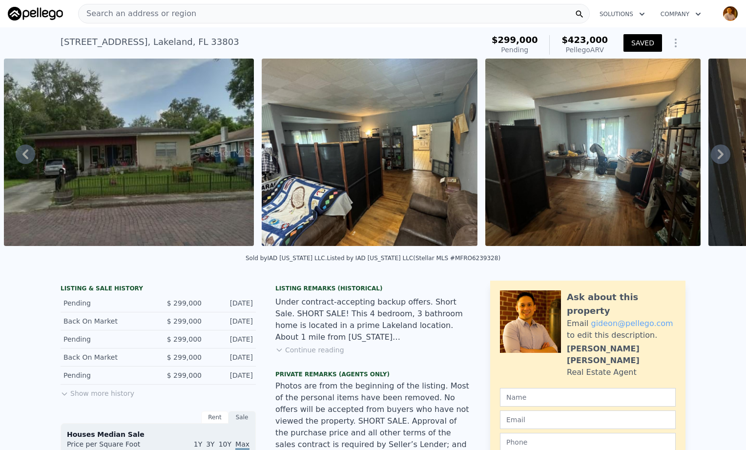
click at [711, 159] on icon at bounding box center [721, 155] width 20 height 20
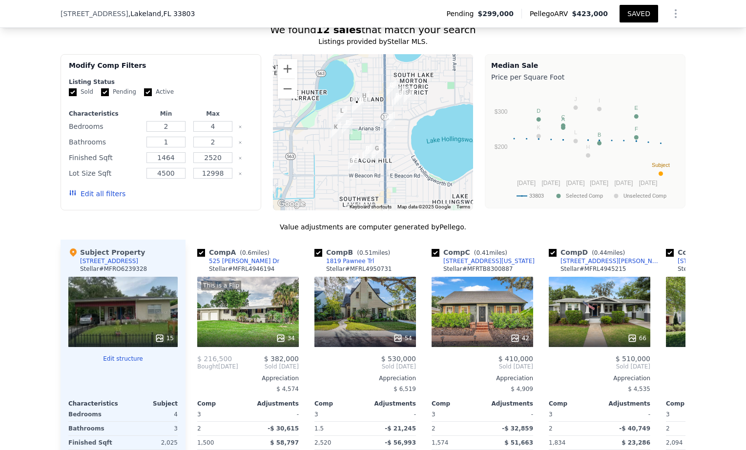
scroll to position [1066, 0]
